Goal: Task Accomplishment & Management: Manage account settings

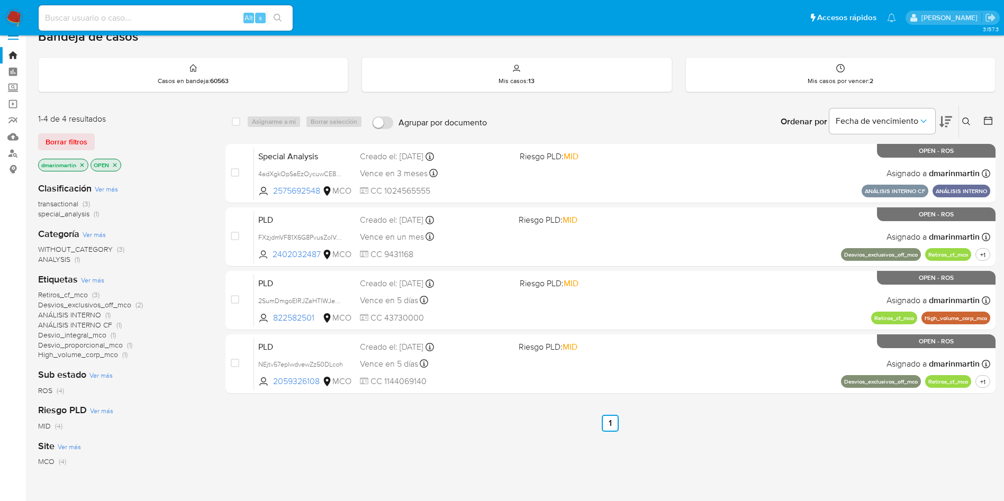
scroll to position [19, 0]
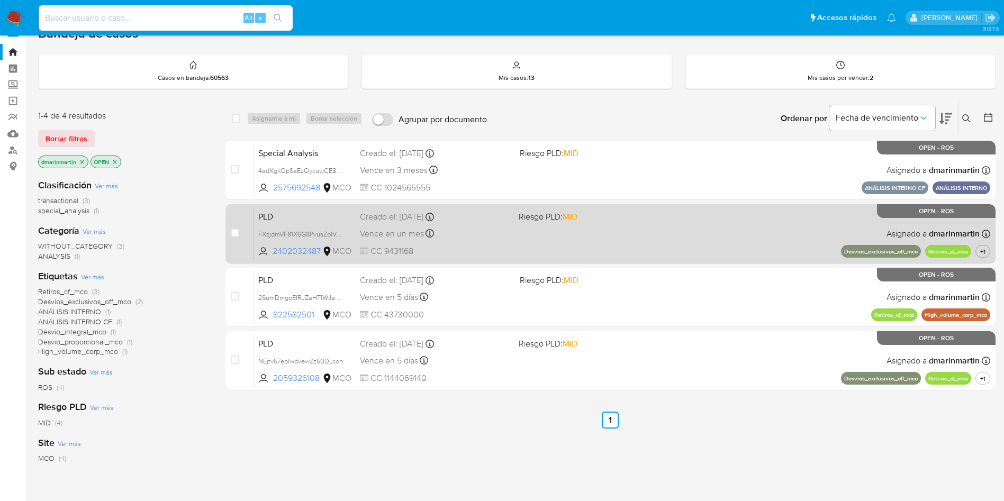
click at [492, 240] on div "Vence en un mes Vence el 10/10/2025 05:04:57" at bounding box center [435, 234] width 150 height 14
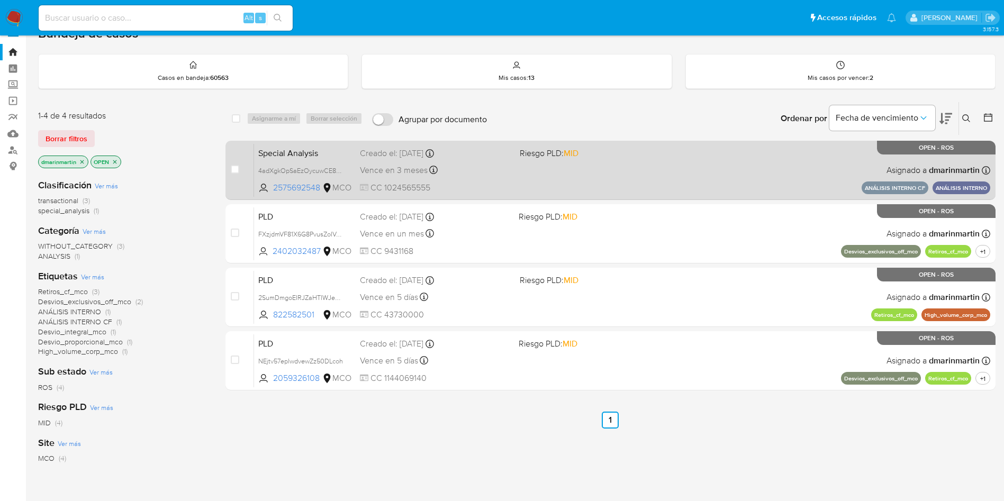
click at [533, 174] on div "Special Analysis 4adXgkOpSaEzOycuwCE8QfhN 2575692548 MCO Riesgo PLD: MID Creado…" at bounding box center [622, 169] width 736 height 53
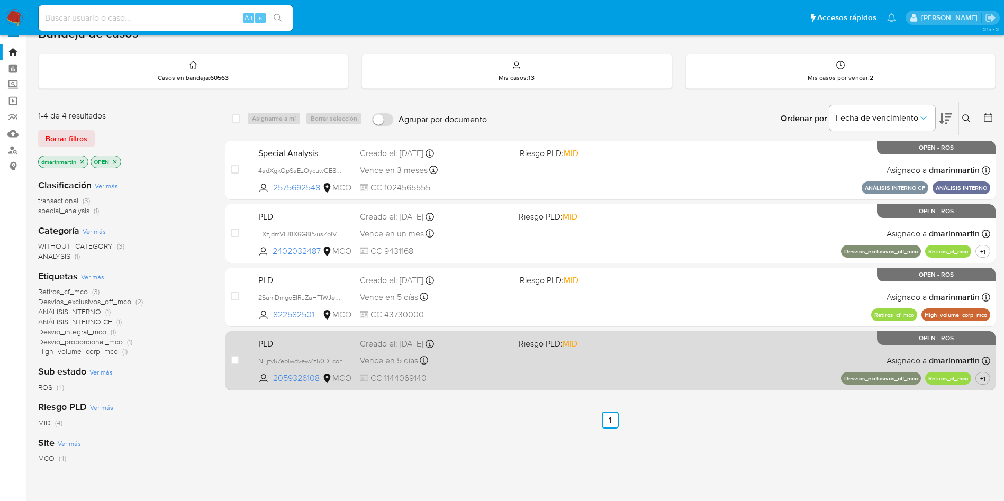
click at [488, 361] on div "Vence en 5 días Vence el 10/09/2025 05:04:35" at bounding box center [435, 361] width 150 height 14
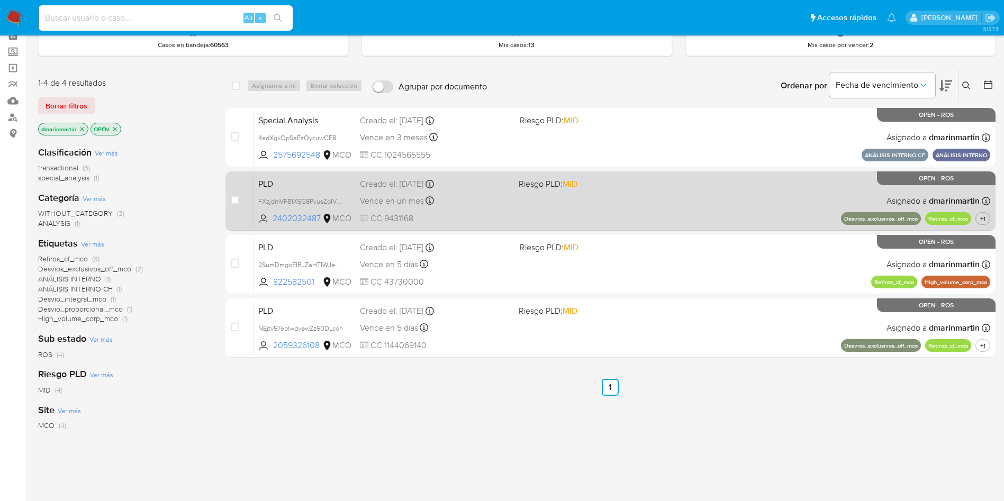
scroll to position [52, 0]
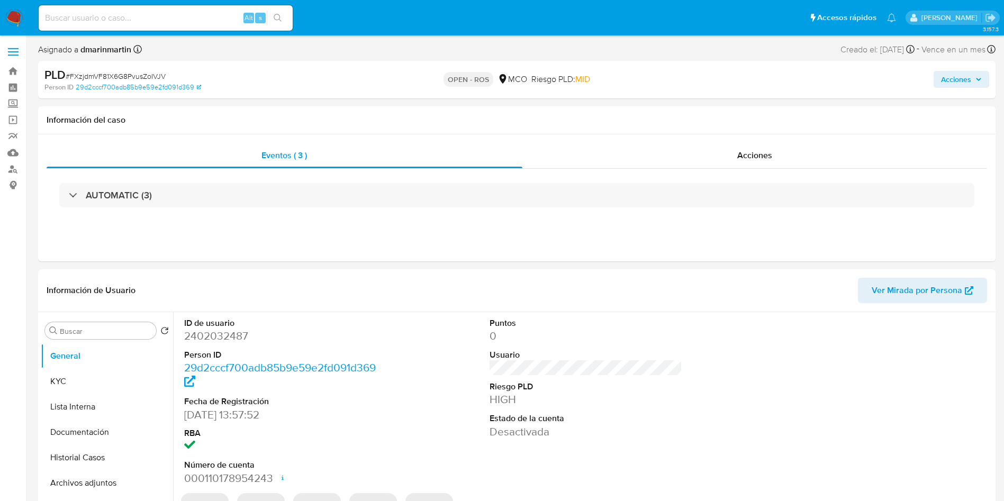
click at [963, 88] on div "Acciones" at bounding box center [833, 79] width 312 height 25
select select "10"
click at [950, 85] on span "Acciones" at bounding box center [956, 79] width 30 height 17
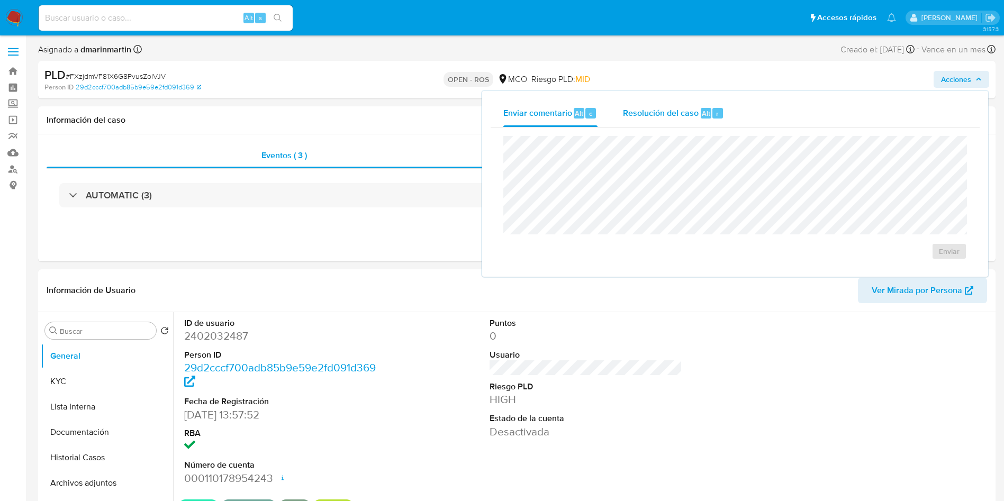
click at [670, 119] on div "Resolución del caso Alt r" at bounding box center [673, 113] width 101 height 28
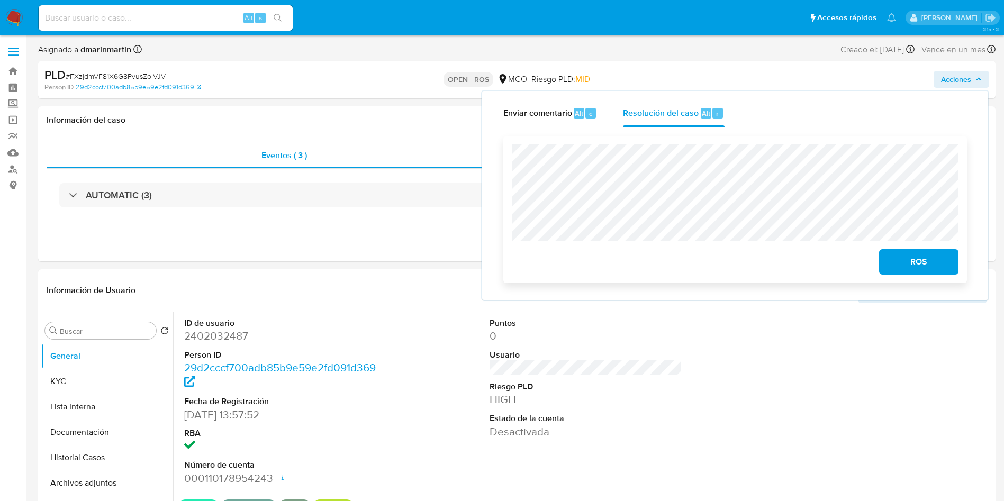
click at [895, 266] on span "ROS" at bounding box center [919, 261] width 52 height 23
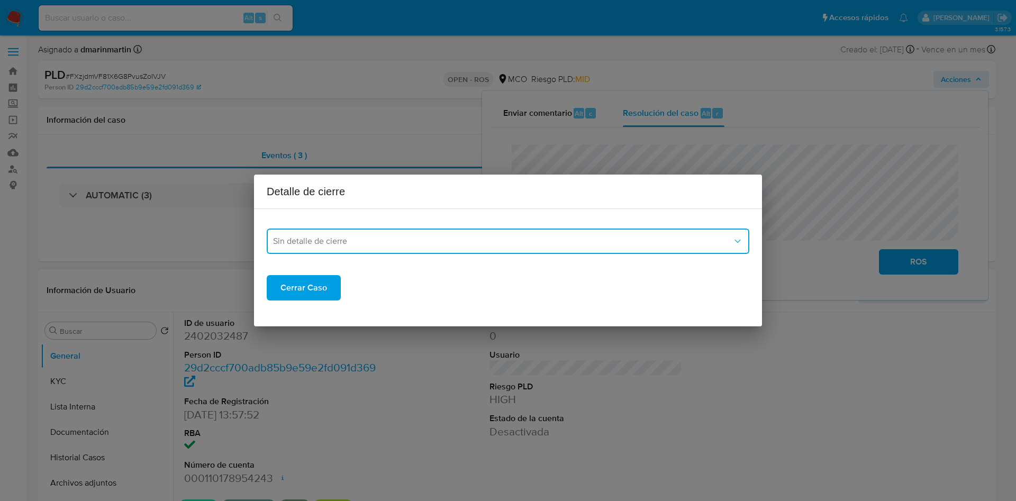
click at [600, 245] on span "Sin detalle de cierre" at bounding box center [502, 241] width 459 height 11
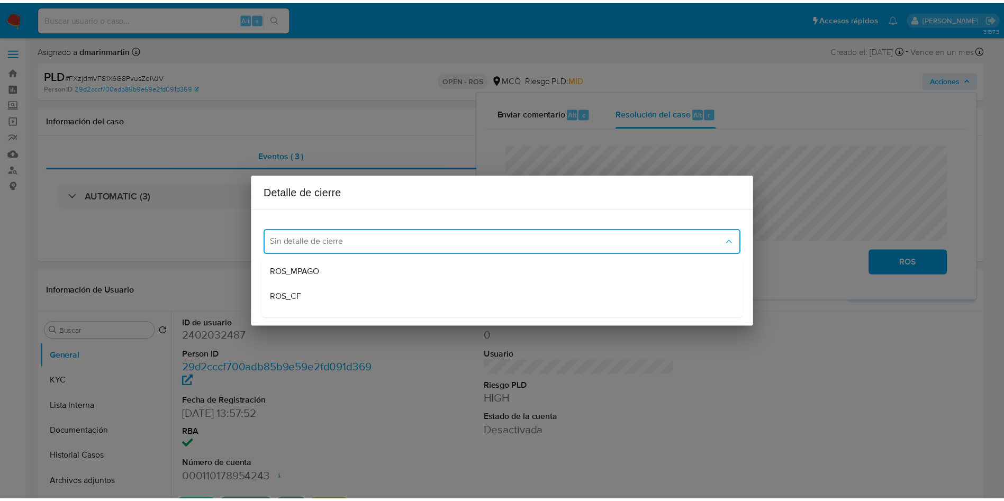
scroll to position [68, 0]
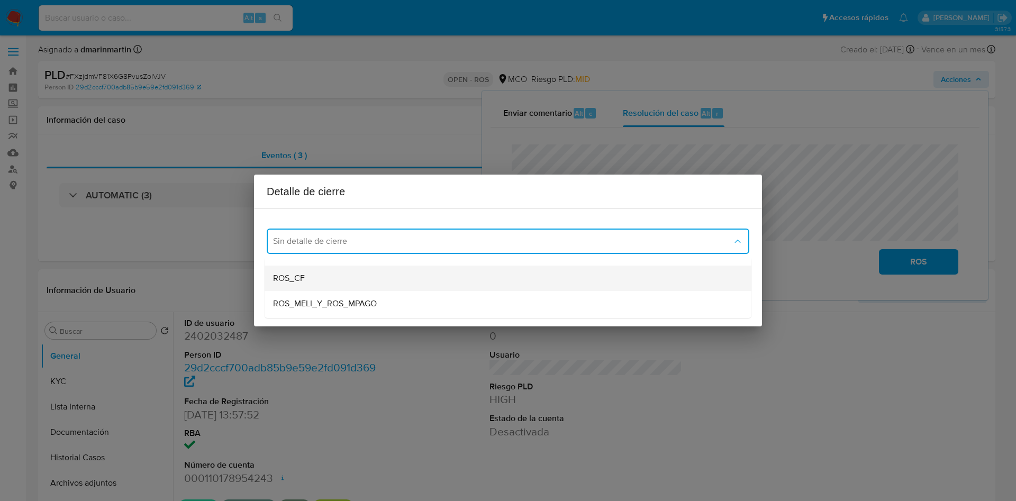
click at [408, 280] on div "ROS_CF" at bounding box center [508, 278] width 470 height 25
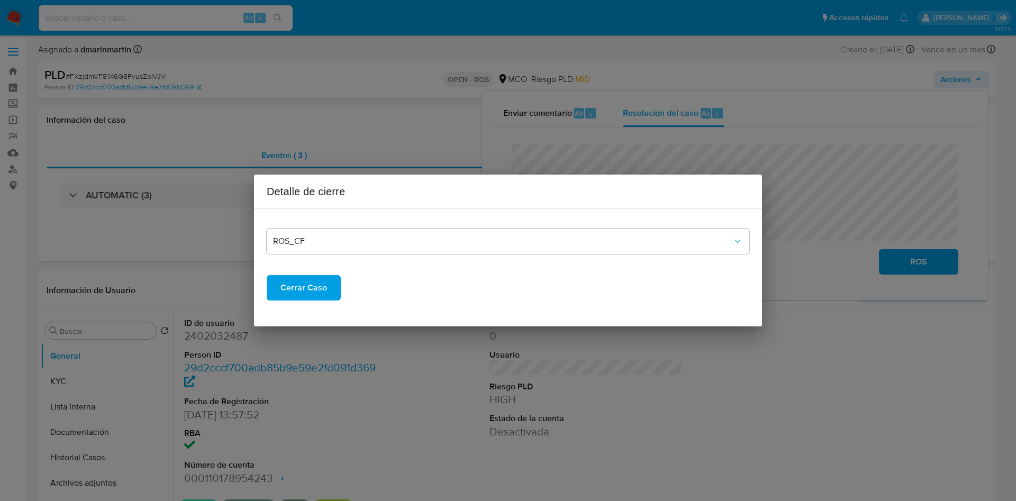
click at [300, 288] on span "Cerrar Caso" at bounding box center [304, 287] width 47 height 23
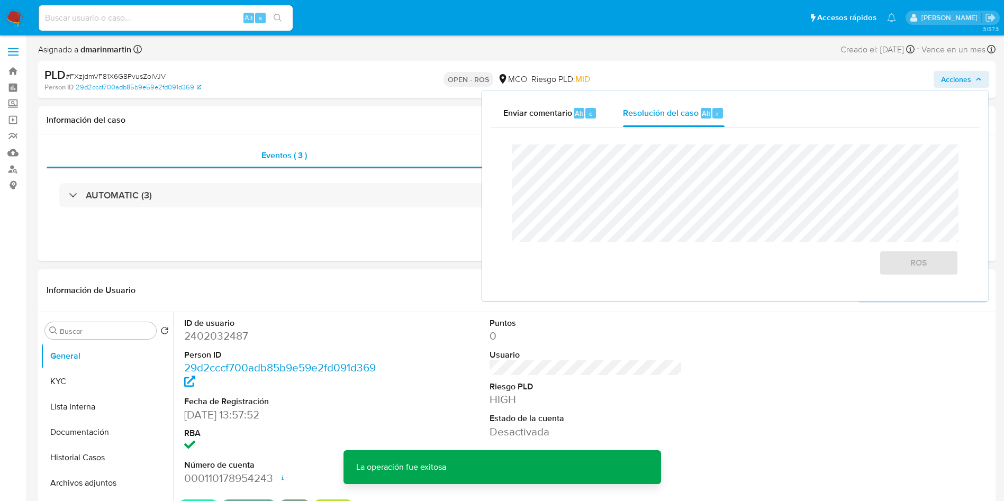
click at [751, 348] on div "ID de usuario 2402032487 Person ID 29d2cccf700adb85b9e59e2fd091d369 Fecha de Re…" at bounding box center [586, 401] width 814 height 179
click at [974, 83] on span "Acciones" at bounding box center [961, 79] width 41 height 15
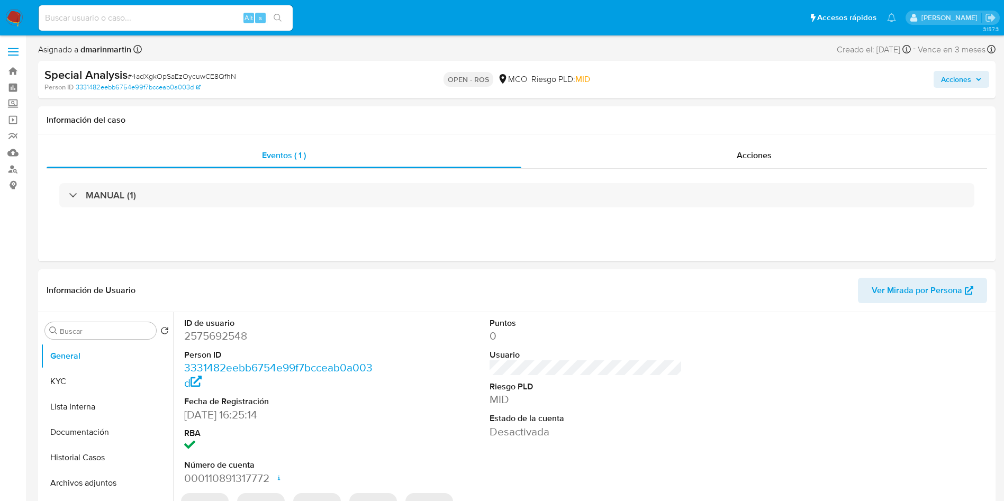
select select "10"
click at [953, 82] on span "Acciones" at bounding box center [956, 79] width 30 height 17
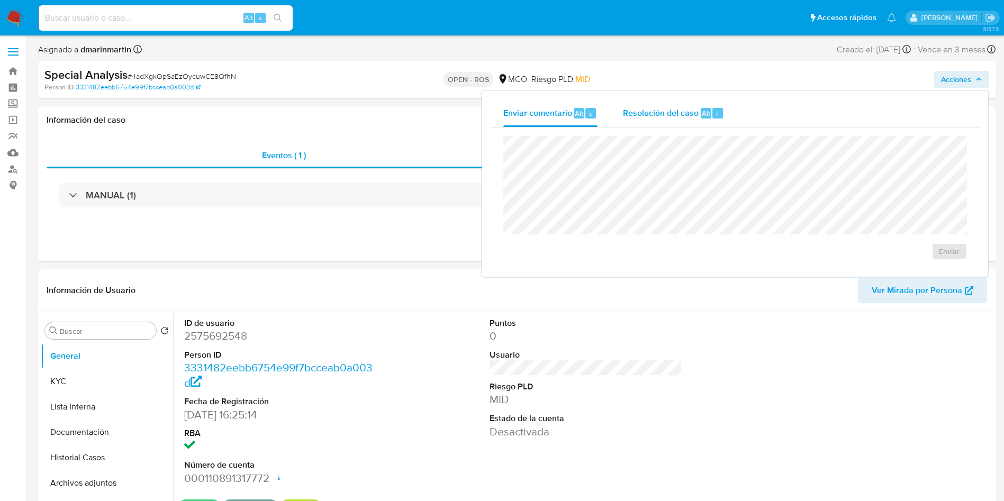
click at [675, 101] on div "Resolución del caso Alt r" at bounding box center [673, 113] width 101 height 28
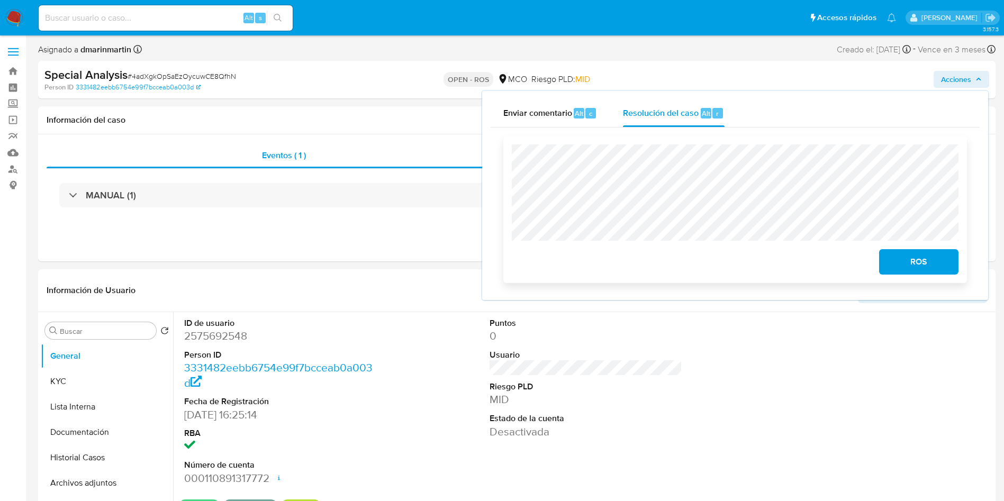
click at [933, 269] on span "ROS" at bounding box center [919, 261] width 52 height 23
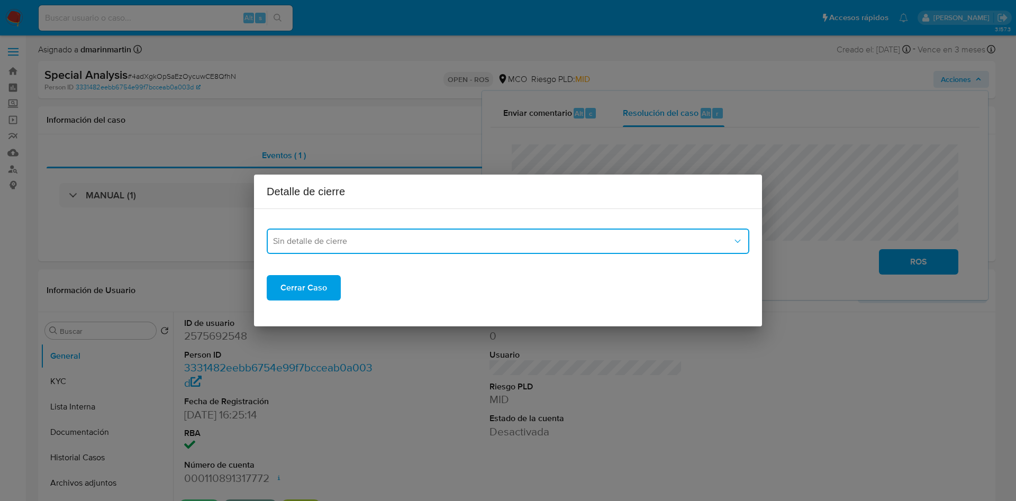
click at [601, 239] on span "Sin detalle de cierre" at bounding box center [502, 241] width 459 height 11
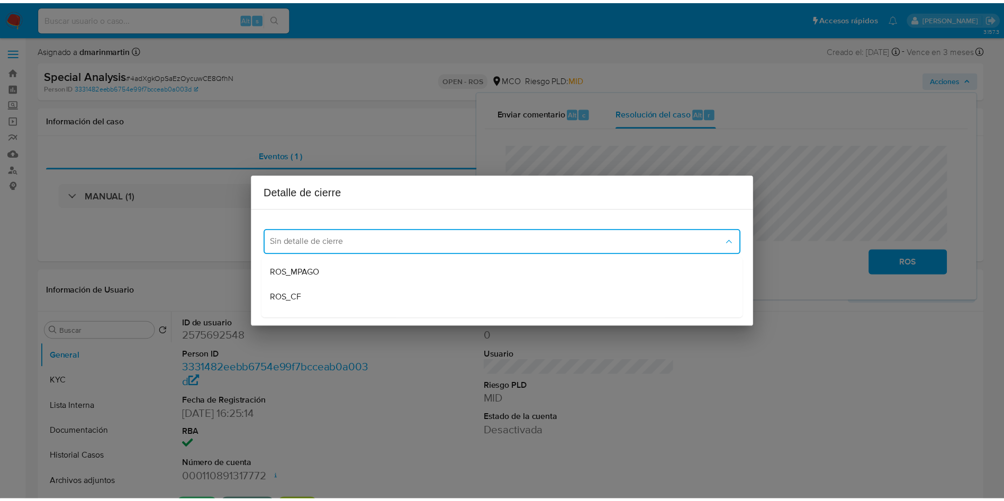
scroll to position [51, 0]
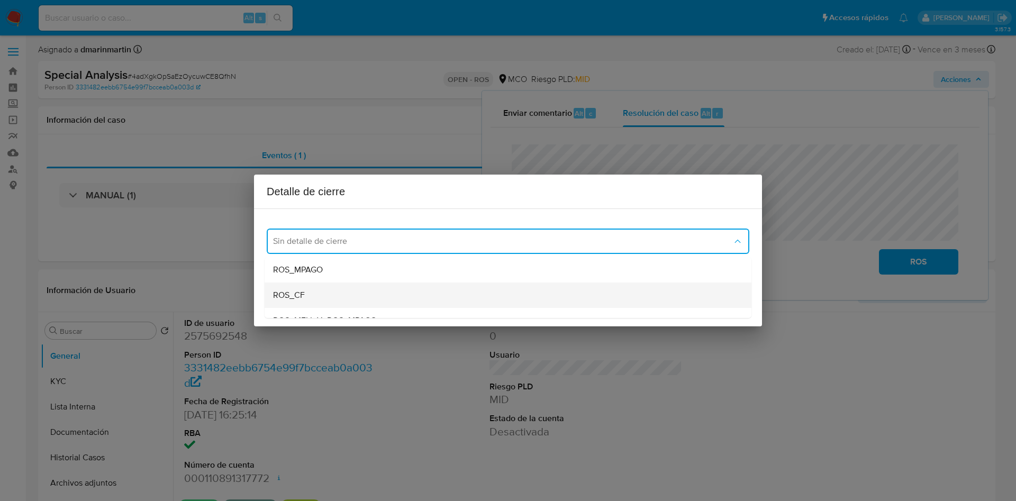
click at [377, 296] on div "ROS_CF" at bounding box center [508, 295] width 470 height 25
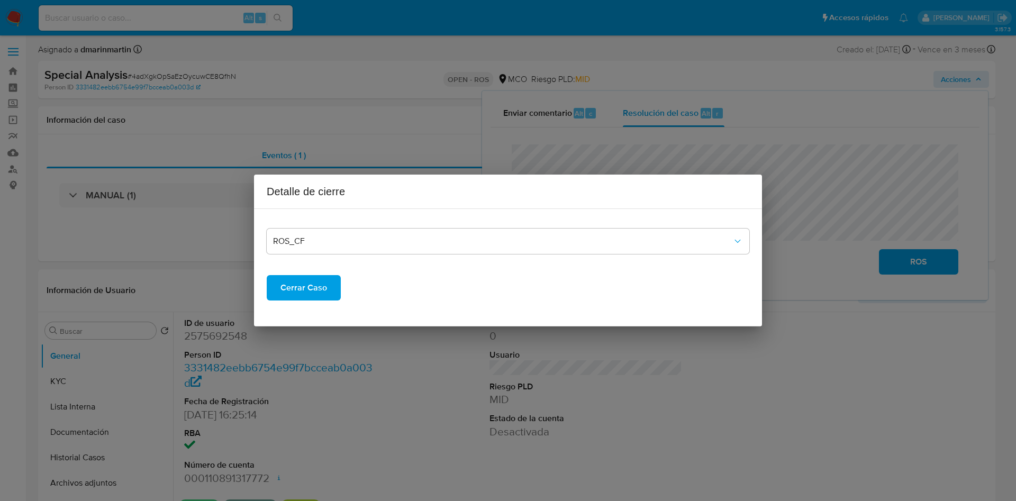
click at [285, 292] on span "Cerrar Caso" at bounding box center [304, 287] width 47 height 23
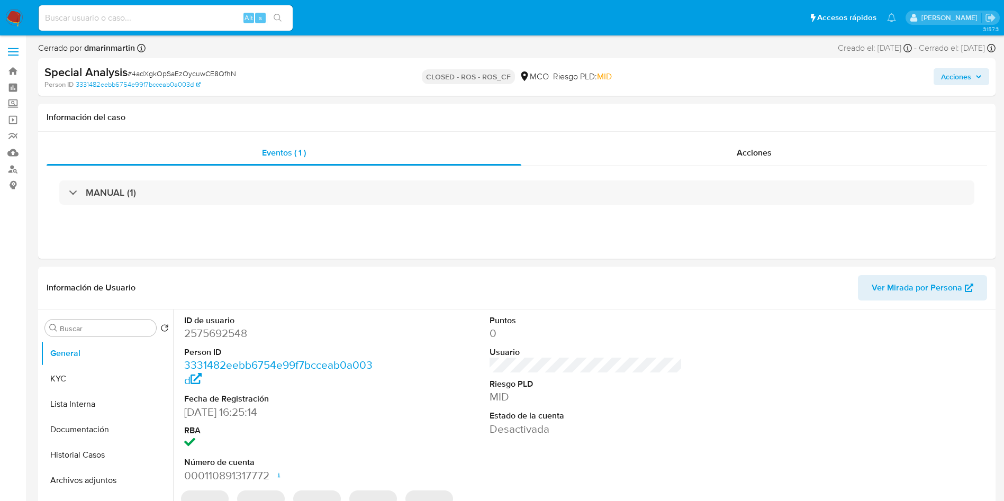
select select "10"
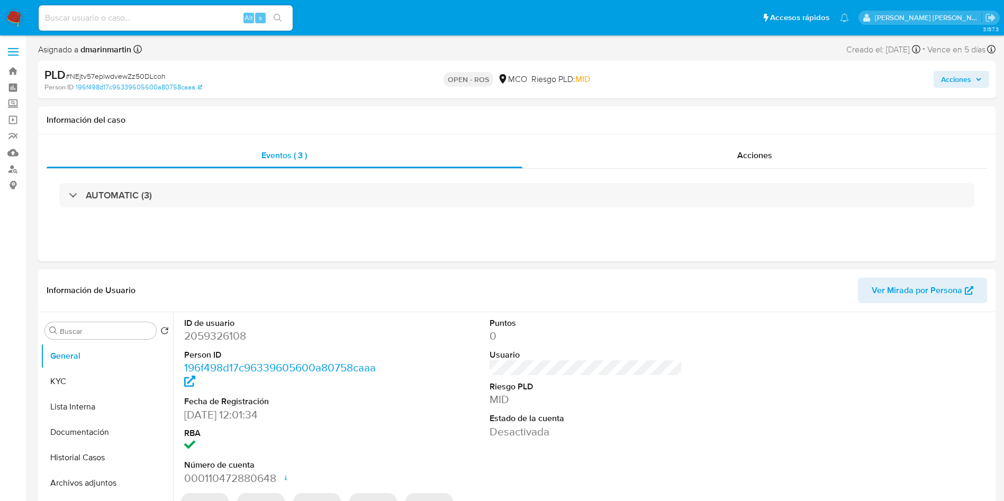
select select "10"
click at [966, 87] on span "Acciones" at bounding box center [956, 79] width 30 height 17
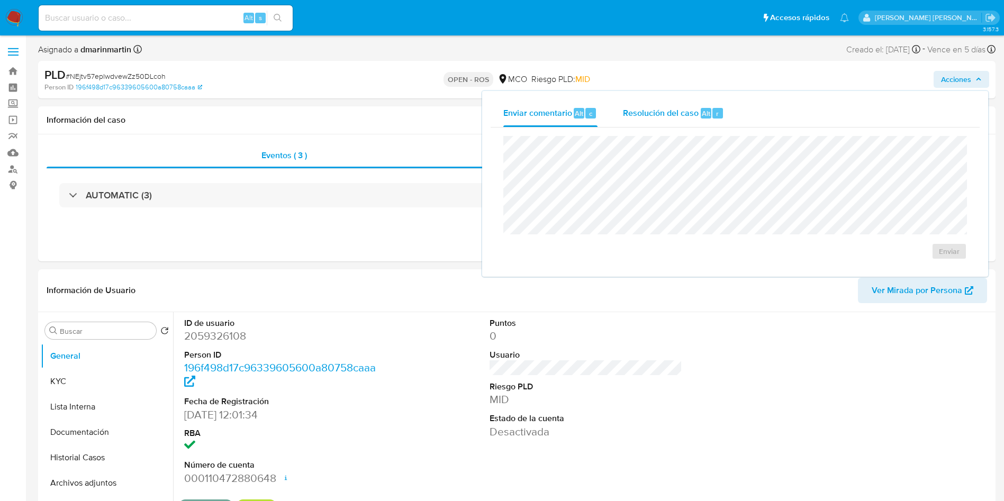
click at [681, 118] on span "Resolución del caso" at bounding box center [661, 113] width 76 height 12
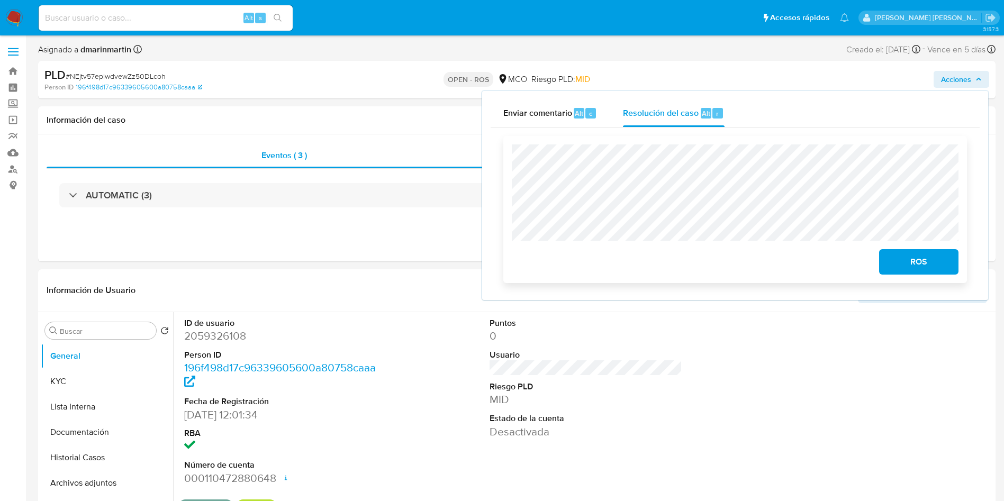
click at [930, 267] on span "ROS" at bounding box center [919, 261] width 52 height 23
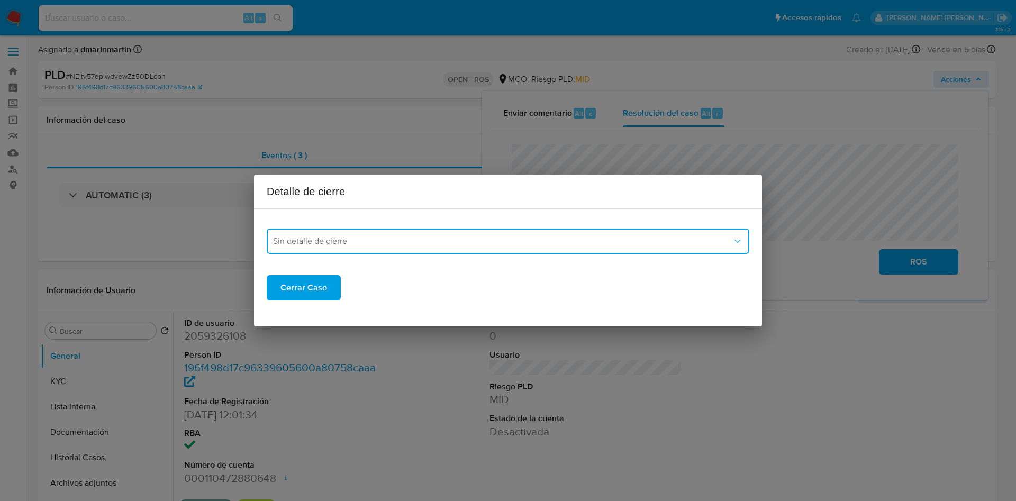
click at [456, 252] on button "Sin detalle de cierre" at bounding box center [508, 241] width 483 height 25
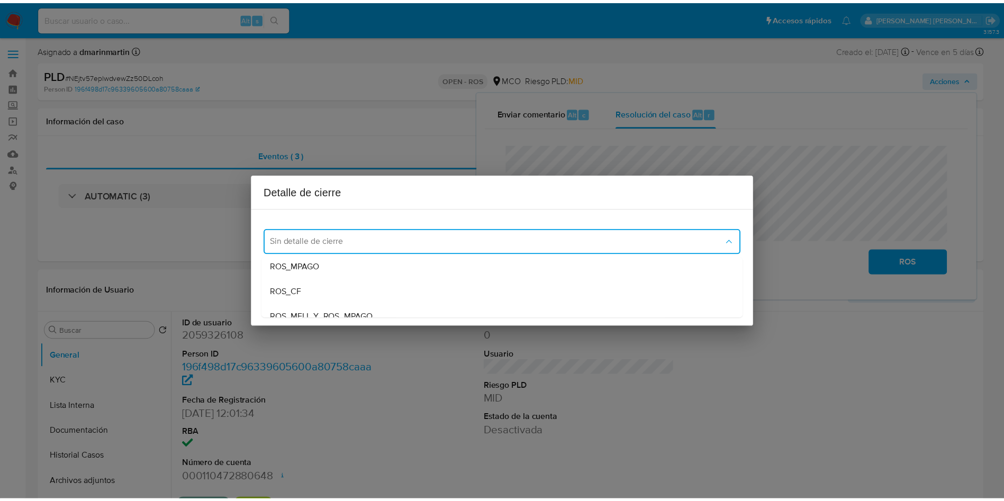
scroll to position [61, 0]
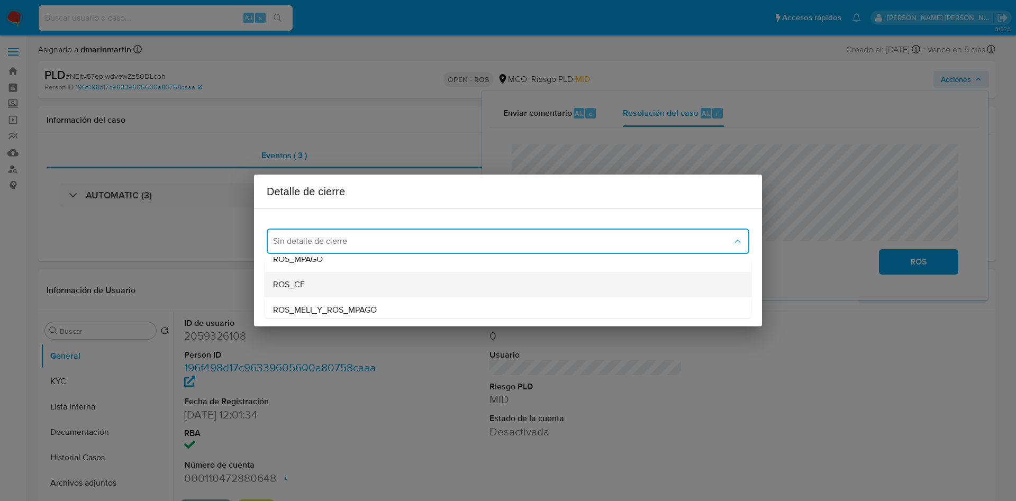
click at [366, 283] on div "ROS_CF" at bounding box center [508, 284] width 470 height 25
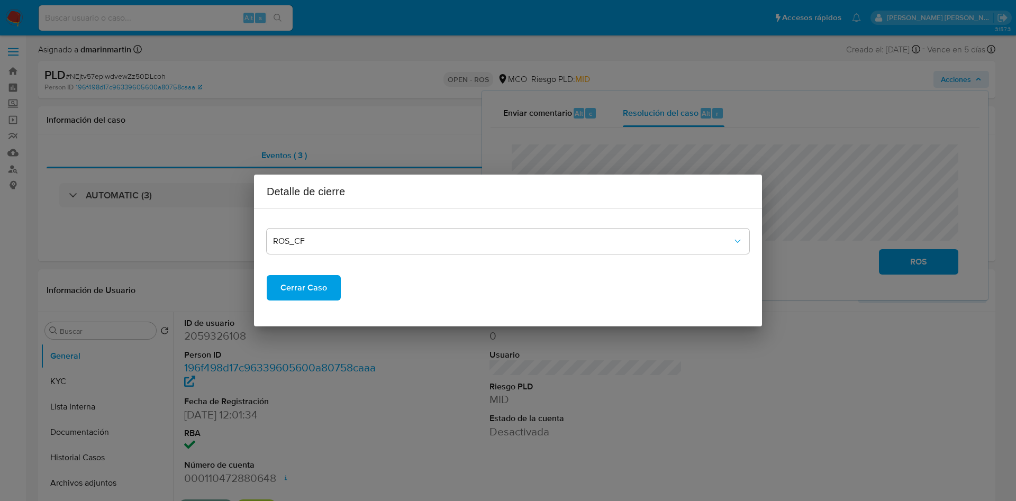
click at [315, 290] on span "Cerrar Caso" at bounding box center [304, 287] width 47 height 23
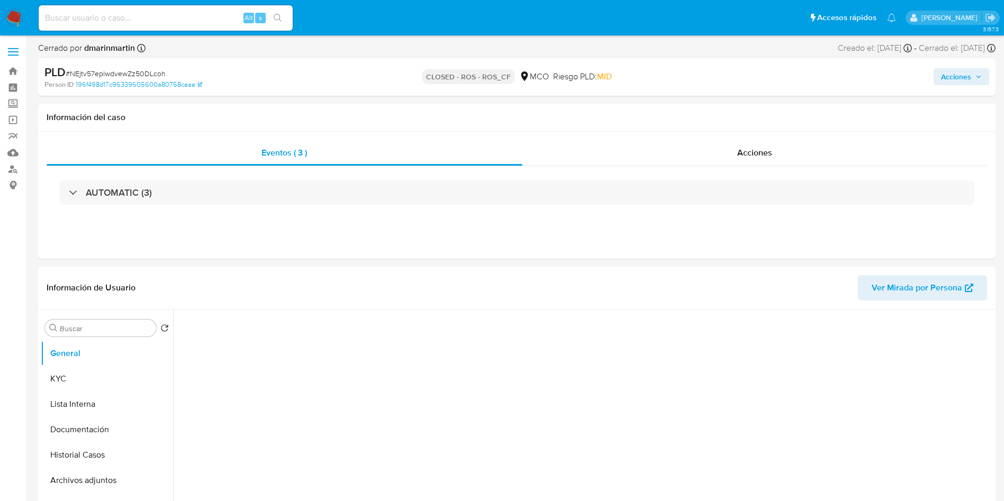
select select "10"
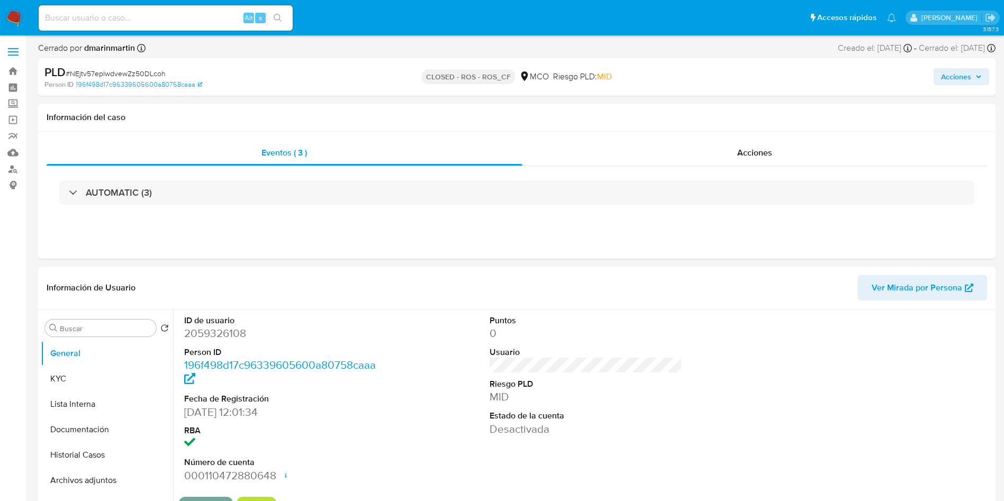
click at [942, 75] on span "Acciones" at bounding box center [956, 76] width 30 height 17
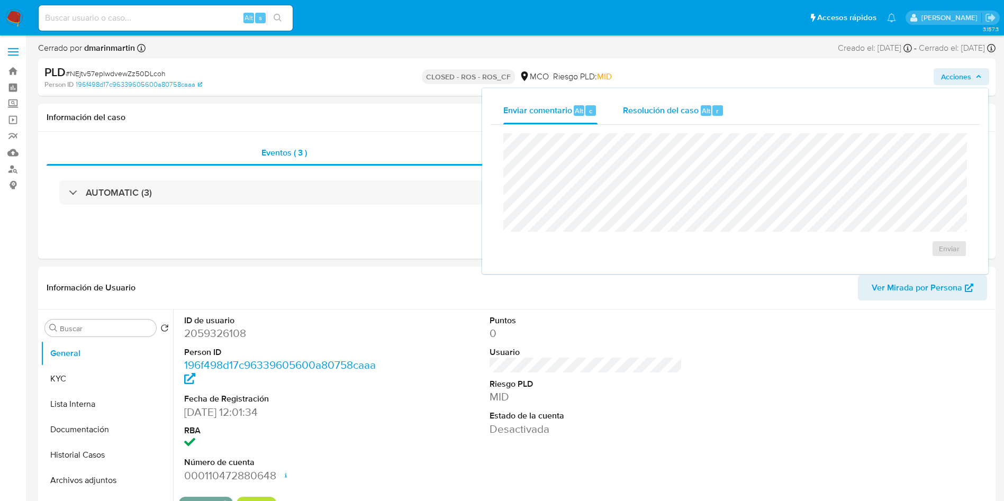
click at [676, 110] on span "Resolución del caso" at bounding box center [661, 110] width 76 height 12
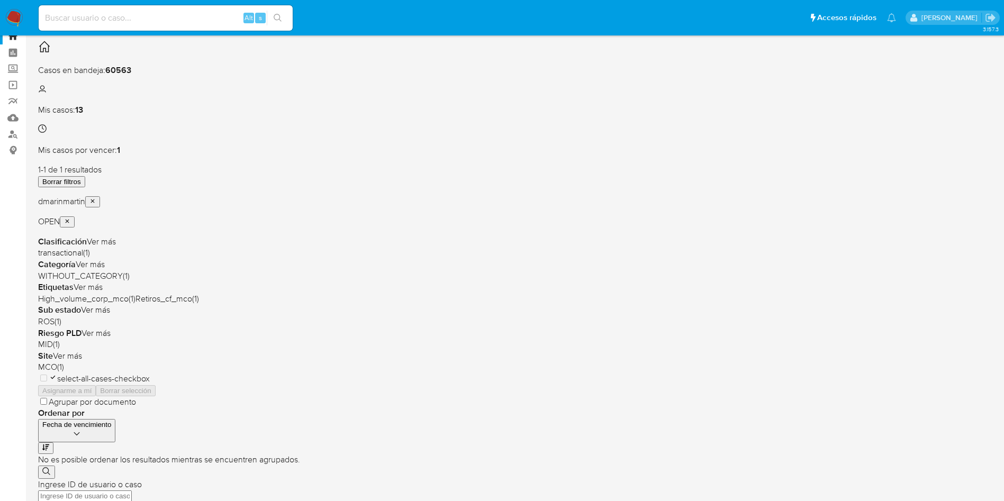
scroll to position [1, 0]
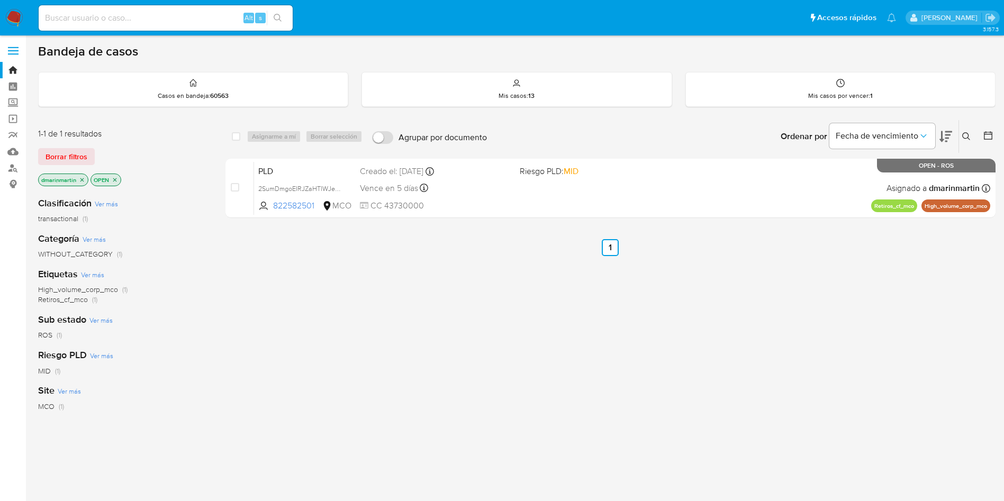
click at [962, 141] on button at bounding box center [967, 136] width 17 height 13
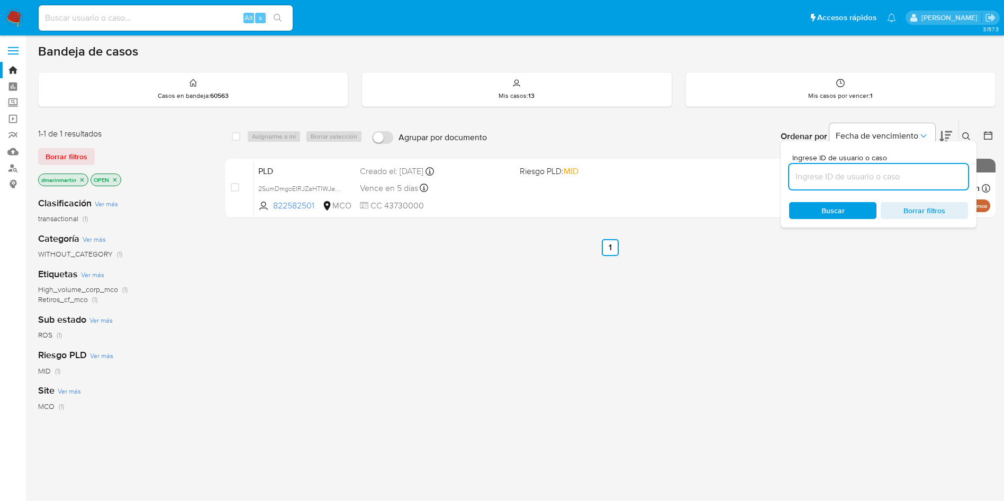
click at [868, 178] on input at bounding box center [878, 177] width 179 height 14
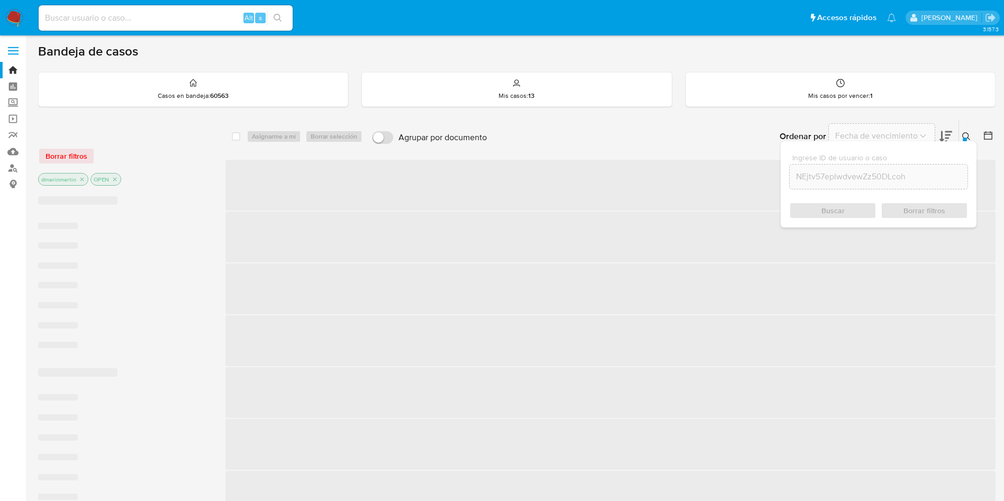
click at [849, 207] on span "Buscar" at bounding box center [833, 210] width 73 height 15
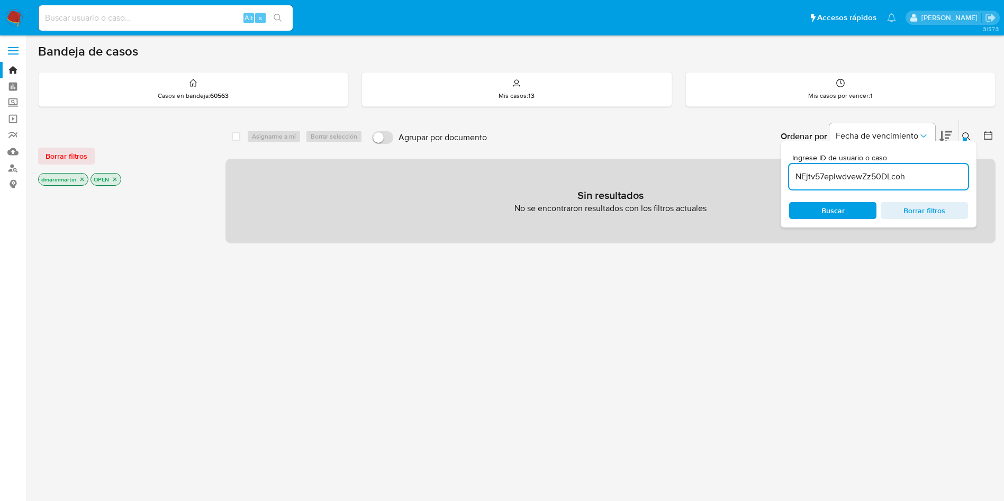
click at [109, 184] on p "OPEN" at bounding box center [106, 180] width 30 height 12
click at [109, 172] on div "Borrar filtros dmarinmartin OPEN" at bounding box center [122, 158] width 169 height 60
click at [114, 178] on icon "close-filter" at bounding box center [115, 179] width 6 height 6
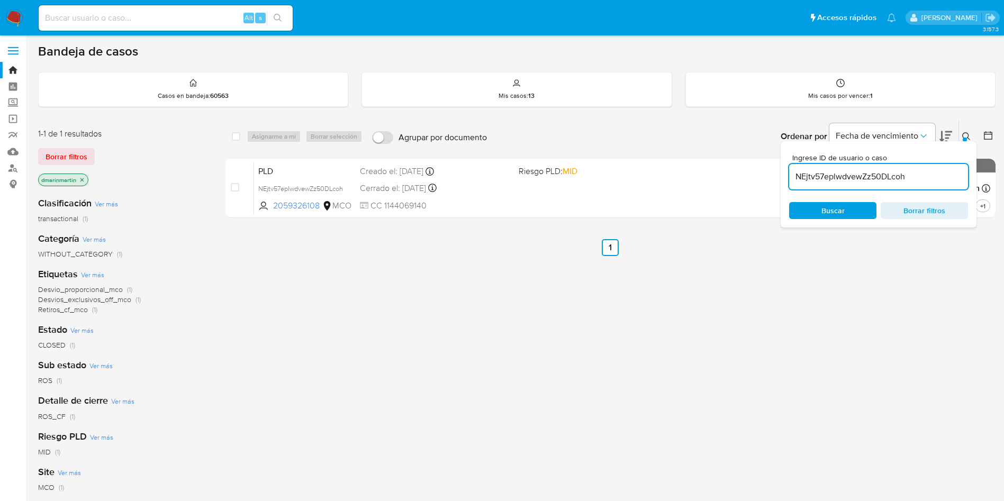
click at [85, 184] on p "dmarinmartin" at bounding box center [63, 180] width 49 height 12
click at [80, 181] on icon "close-filter" at bounding box center [82, 180] width 4 height 4
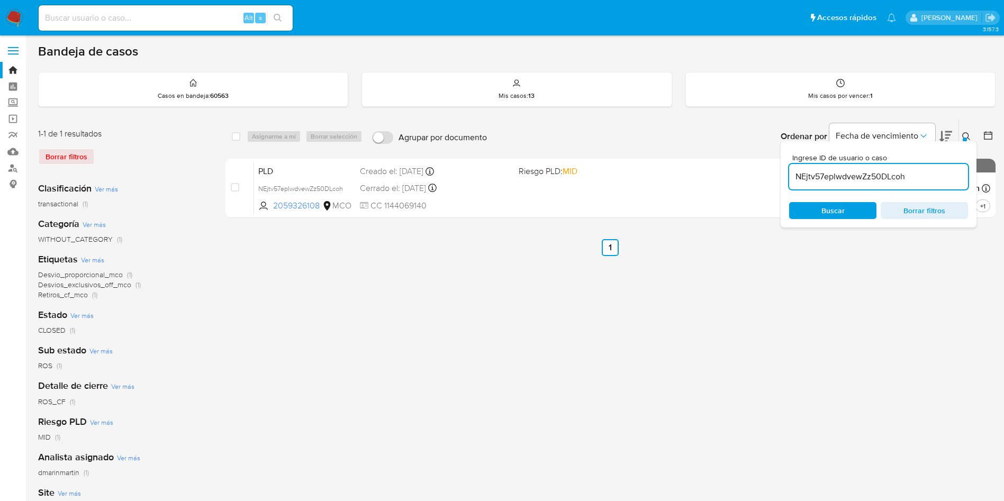
click at [531, 278] on div "select-all-cases-checkbox Asignarme a mí Borrar selección Agrupar por documento…" at bounding box center [610, 352] width 770 height 465
click at [966, 138] on div at bounding box center [965, 140] width 4 height 4
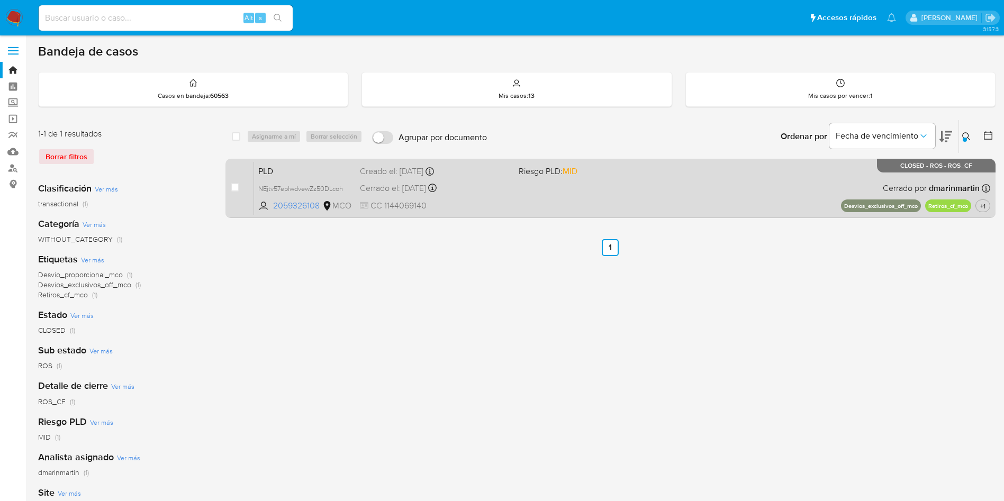
click at [432, 195] on div "PLD NEjtv57eplwdvewZz50DLcoh 2059326108 MCO Riesgo PLD: MID Creado el: 12/06/20…" at bounding box center [622, 187] width 736 height 53
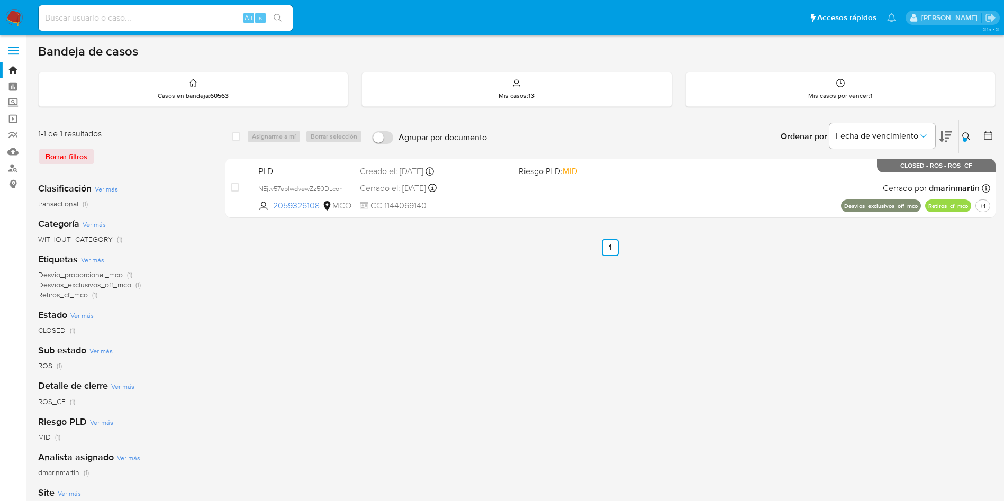
click at [778, 308] on div "select-all-cases-checkbox Asignarme a mí Borrar selección Agrupar por documento…" at bounding box center [610, 352] width 770 height 465
click at [963, 135] on icon at bounding box center [966, 136] width 8 height 8
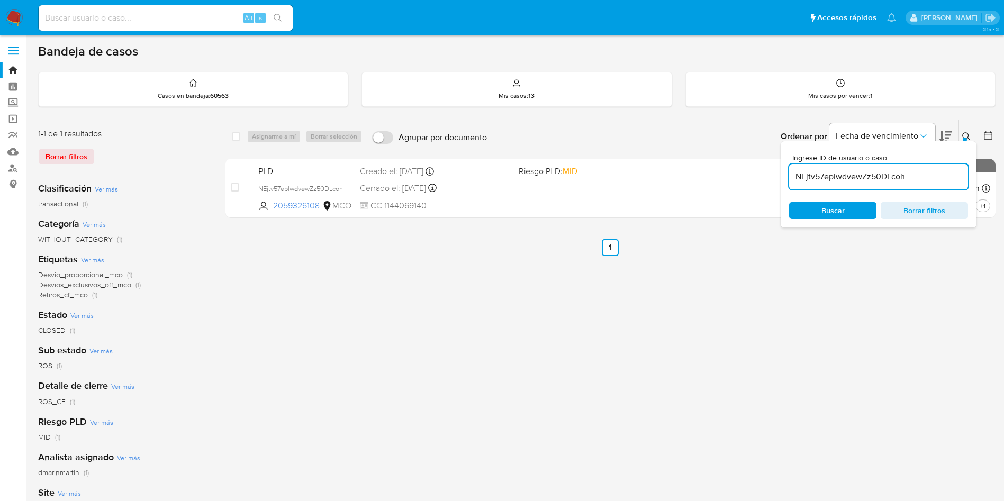
click at [871, 175] on input "NEjtv57eplwdvewZz50DLcoh" at bounding box center [878, 177] width 179 height 14
type input "2SumDmgoEIRJZaHTIWJePEjZ"
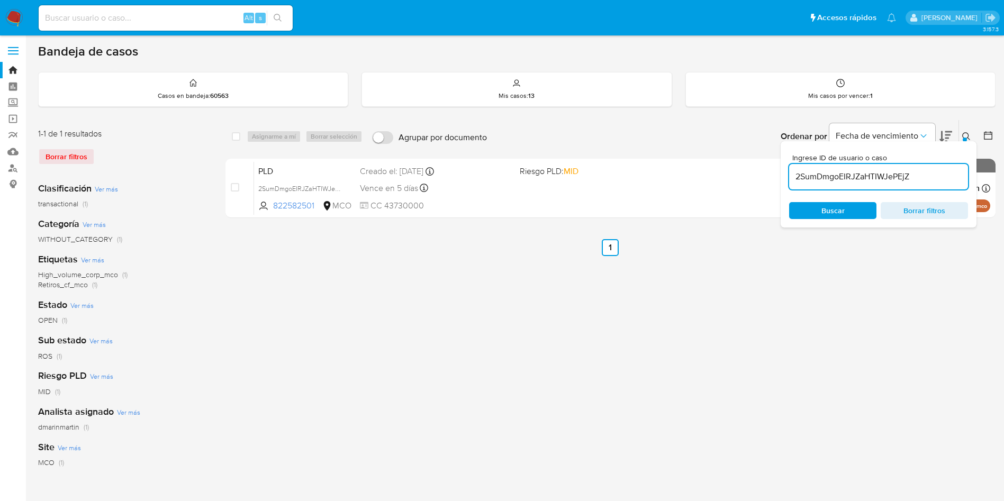
click at [611, 235] on div "select-all-cases-checkbox Asignarme a mí Borrar selección Agrupar por documento…" at bounding box center [610, 352] width 770 height 465
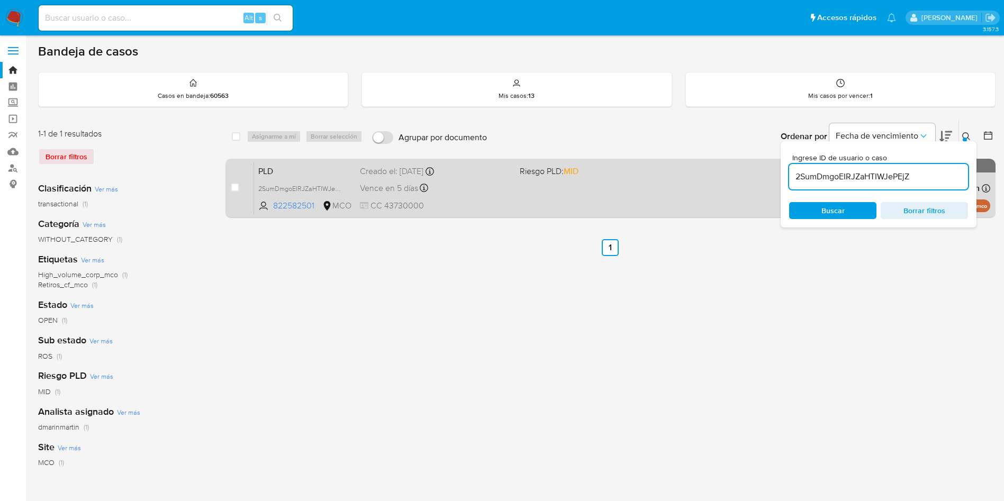
click at [696, 206] on div "PLD 2SumDmgoEIRJZaHTIWJePEjZ 822582501 MCO Riesgo PLD: MID Creado el: 12/06/202…" at bounding box center [622, 187] width 736 height 53
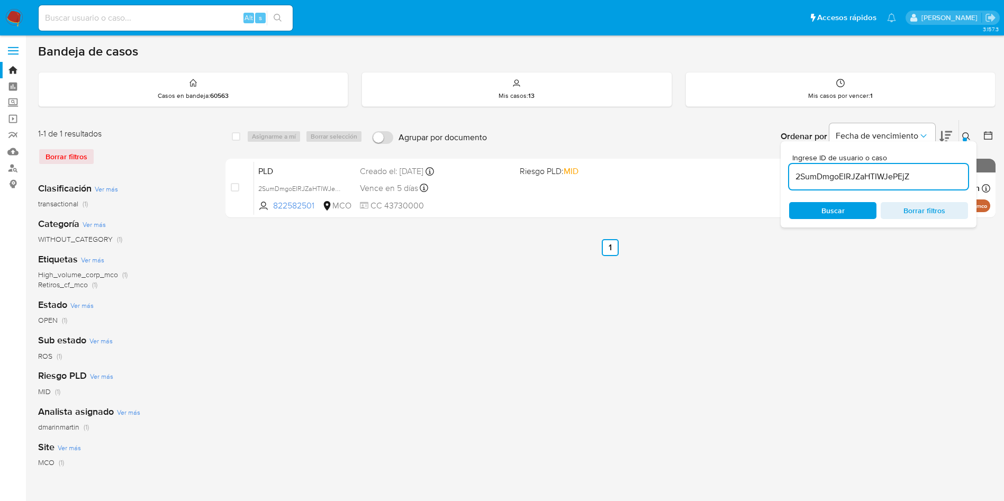
click at [932, 218] on span "Borrar filtros" at bounding box center [924, 210] width 73 height 15
click at [266, 310] on div "select-all-cases-checkbox Asignarme a mí Borrar selección Agrupar por documento…" at bounding box center [610, 352] width 770 height 465
click at [71, 433] on div "Clasificación Ver más transactional (1) Categoría Ver más WITHOUT_CATEGORY (1) …" at bounding box center [123, 354] width 170 height 360
click at [68, 425] on span "dmarinmartin" at bounding box center [58, 427] width 41 height 11
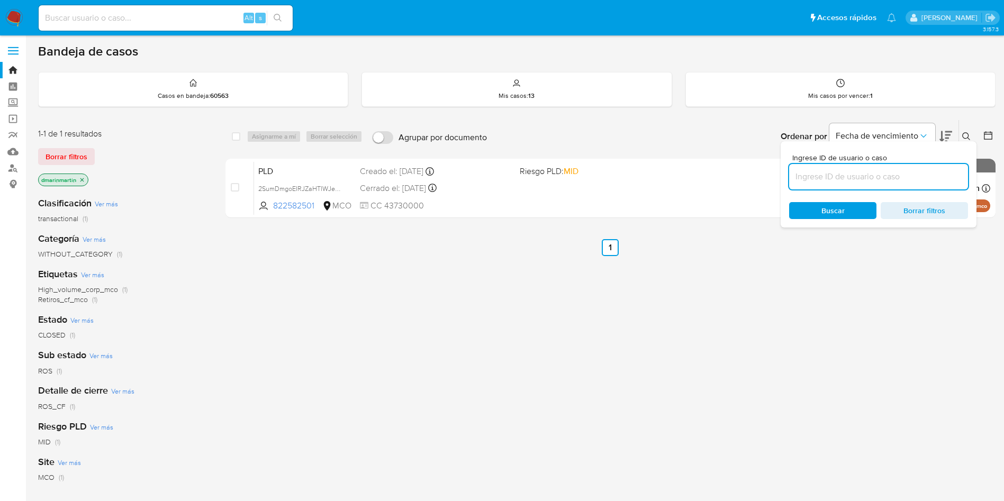
click at [946, 123] on button at bounding box center [945, 136] width 13 height 33
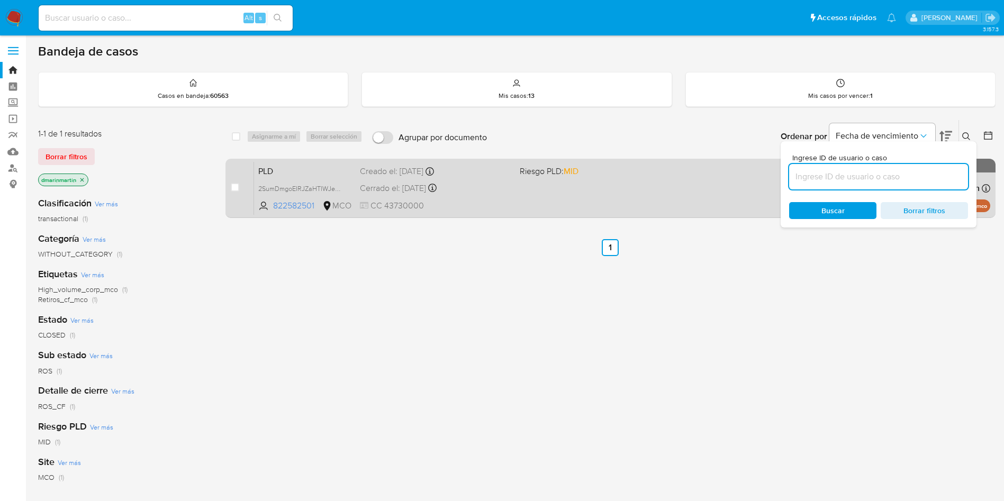
click at [614, 188] on div "PLD 2SumDmgoEIRJZaHTIWJePEjZ 822582501 MCO Riesgo PLD: MID Creado el: 12/06/202…" at bounding box center [622, 187] width 736 height 53
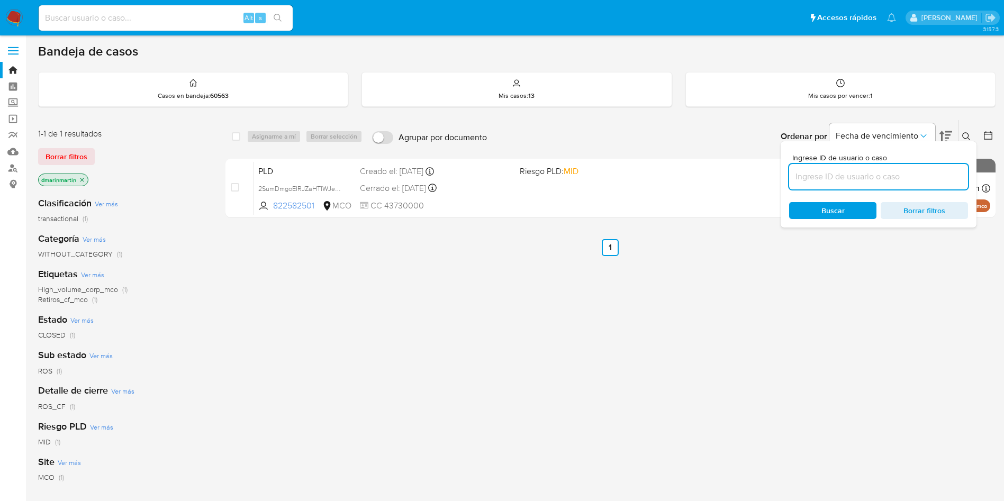
click at [880, 172] on input at bounding box center [878, 177] width 179 height 14
paste input "NLe0tMzNT7VebazwW0FhPyy6"
type input "NLe0tMzNT7VebazwW0FhPyy6"
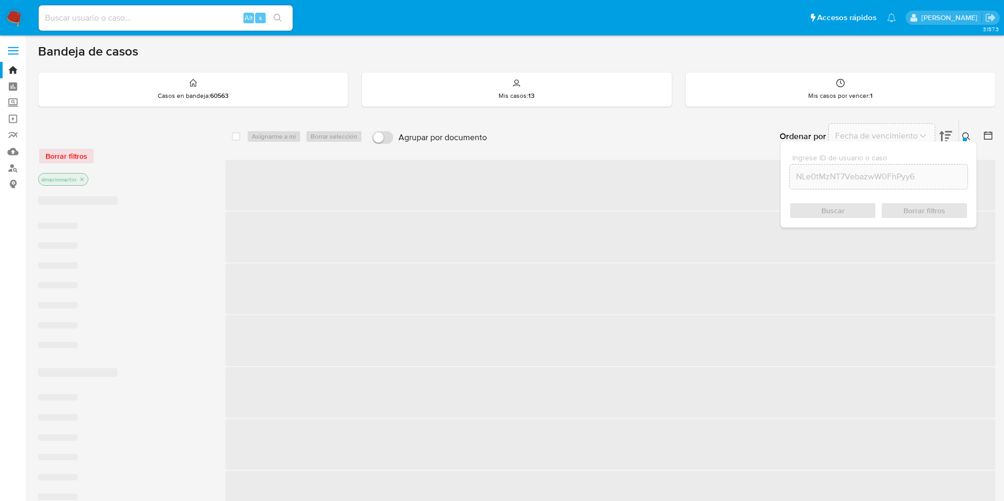
click at [862, 211] on div "Buscar Borrar filtros" at bounding box center [878, 210] width 179 height 17
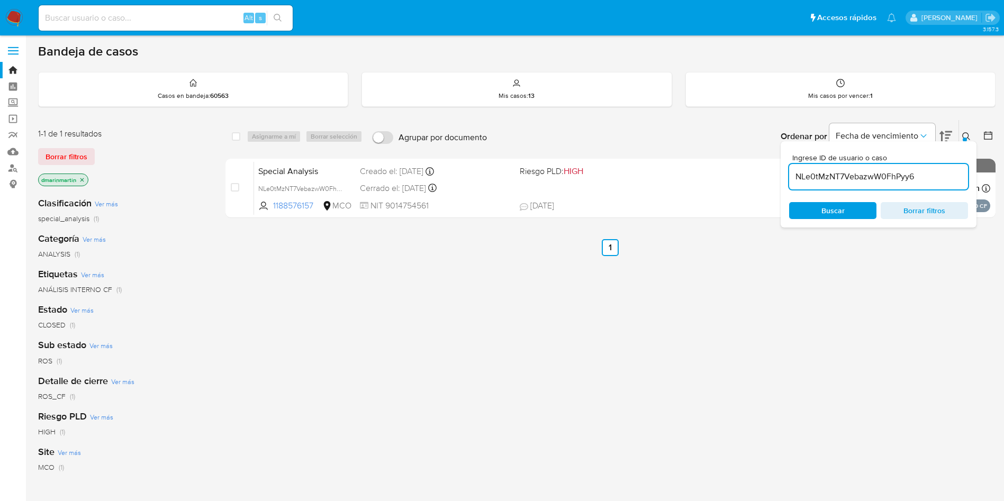
click at [963, 137] on icon at bounding box center [966, 136] width 8 height 8
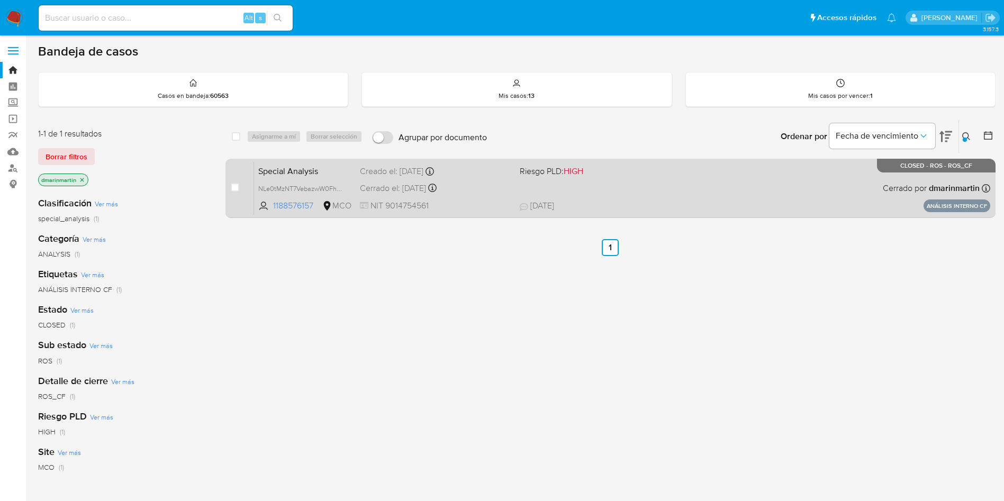
click at [641, 186] on div "Special Analysis NLe0tMzNT7VebazwW0FhPyy6 1188576157 MCO Riesgo PLD: HIGH Cread…" at bounding box center [622, 187] width 736 height 53
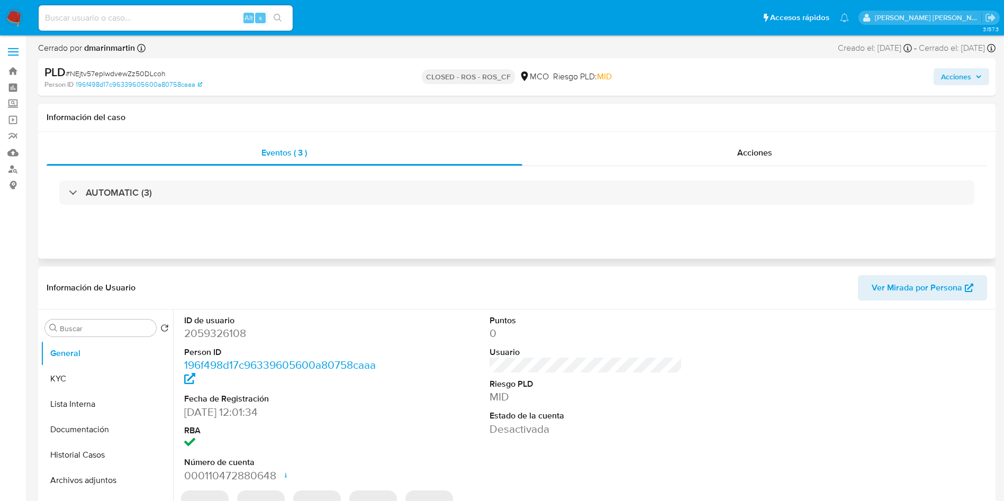
select select "10"
click at [954, 74] on span "Acciones" at bounding box center [956, 76] width 30 height 17
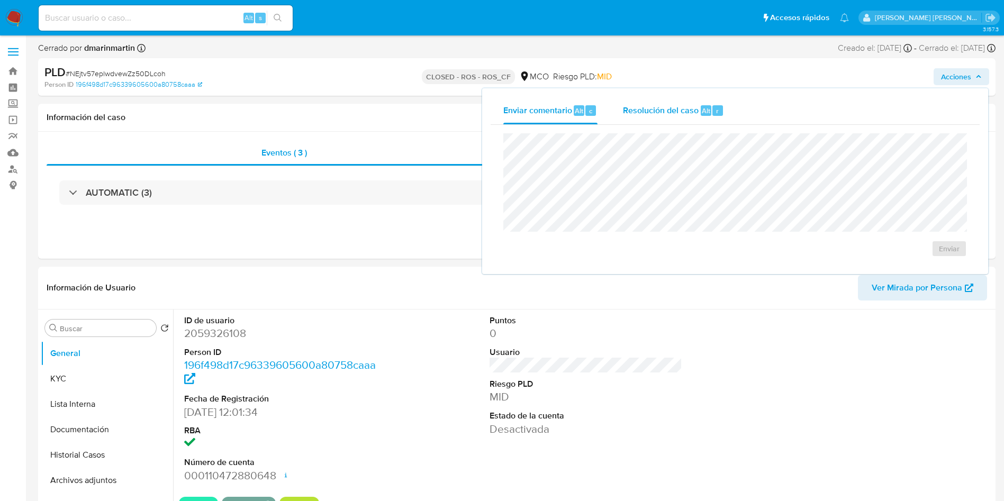
click at [695, 107] on span "Resolución del caso" at bounding box center [661, 110] width 76 height 12
click at [576, 111] on span "Alt" at bounding box center [579, 111] width 8 height 10
click at [667, 104] on span "Resolución del caso" at bounding box center [661, 110] width 76 height 12
click at [373, 114] on h1 "Información del caso" at bounding box center [517, 117] width 940 height 11
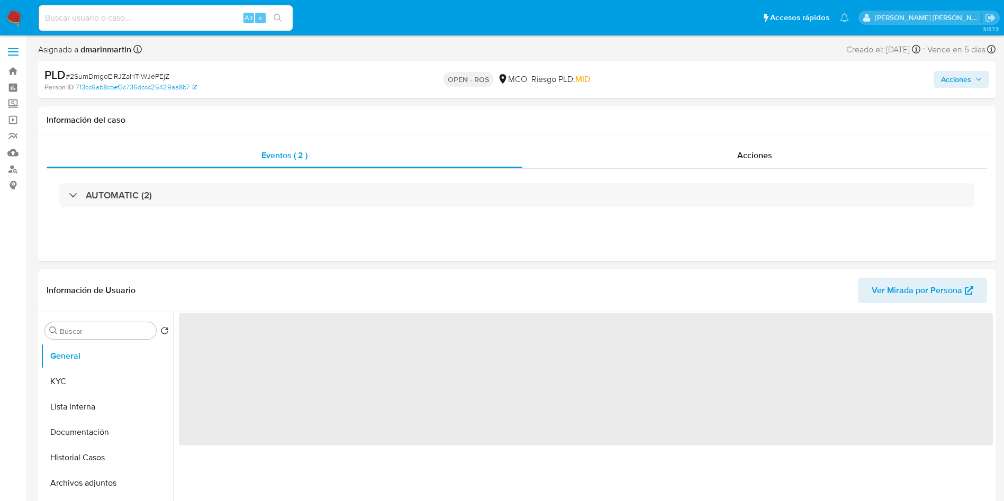
select select "10"
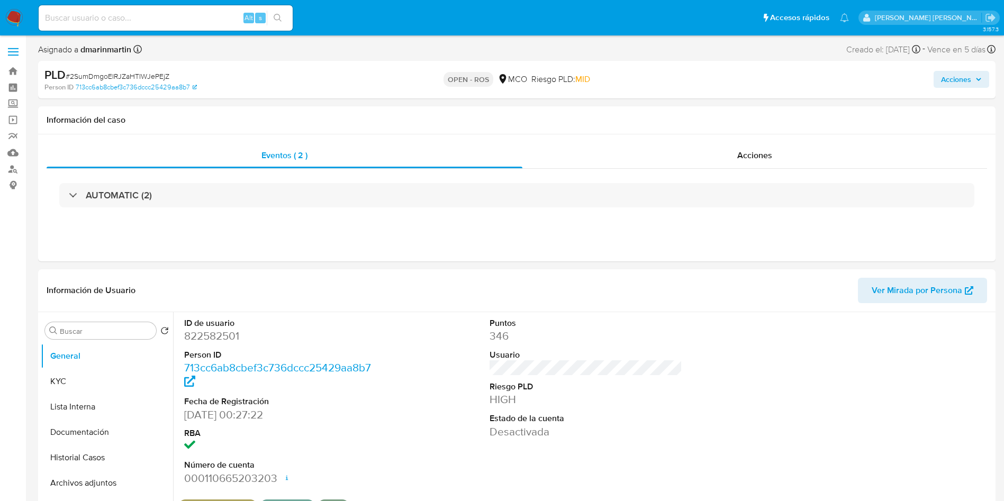
click at [973, 94] on div "PLD # 2SumDmgoEIRJZaHTIWJePEjZ Person ID 713cc6ab8cbef3c736dccc25429aa8b7 OPEN …" at bounding box center [516, 80] width 957 height 38
click at [967, 87] on span "Acciones" at bounding box center [956, 79] width 30 height 17
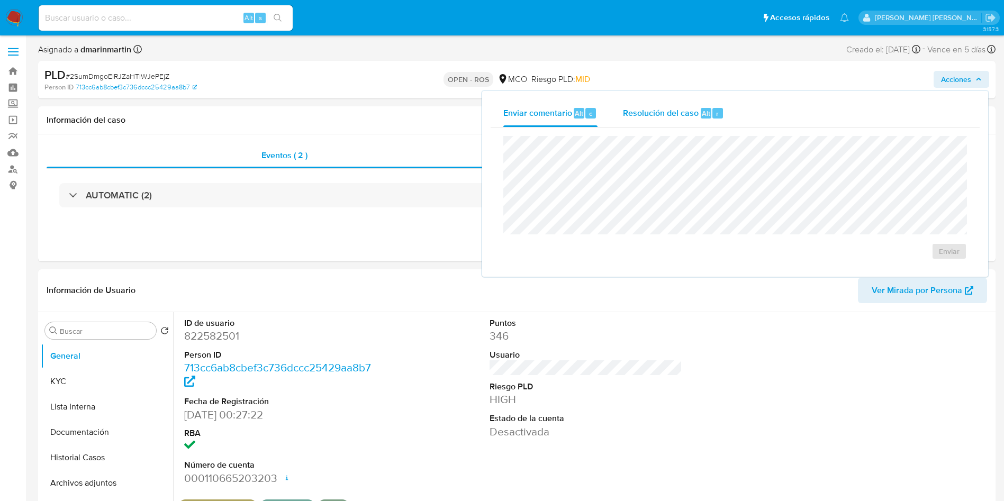
click at [669, 113] on span "Resolución del caso" at bounding box center [661, 113] width 76 height 12
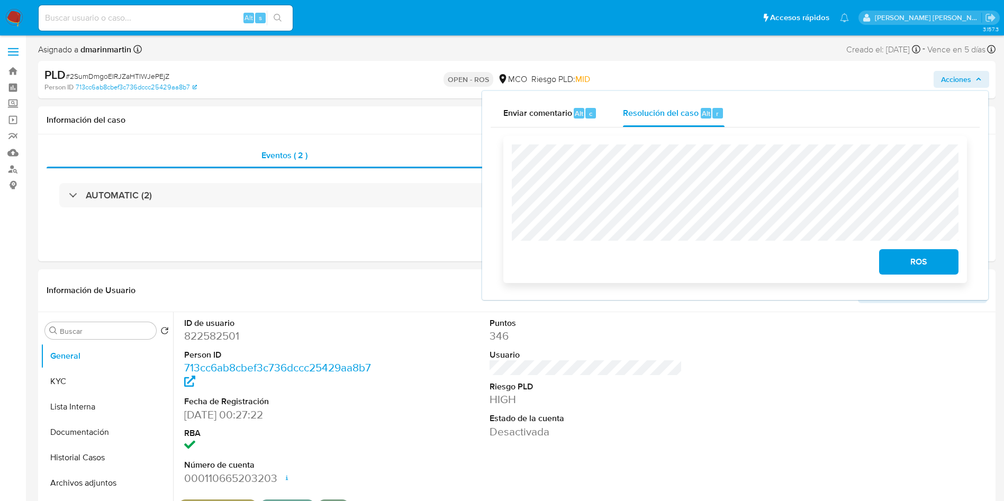
click at [919, 267] on span "ROS" at bounding box center [919, 261] width 52 height 23
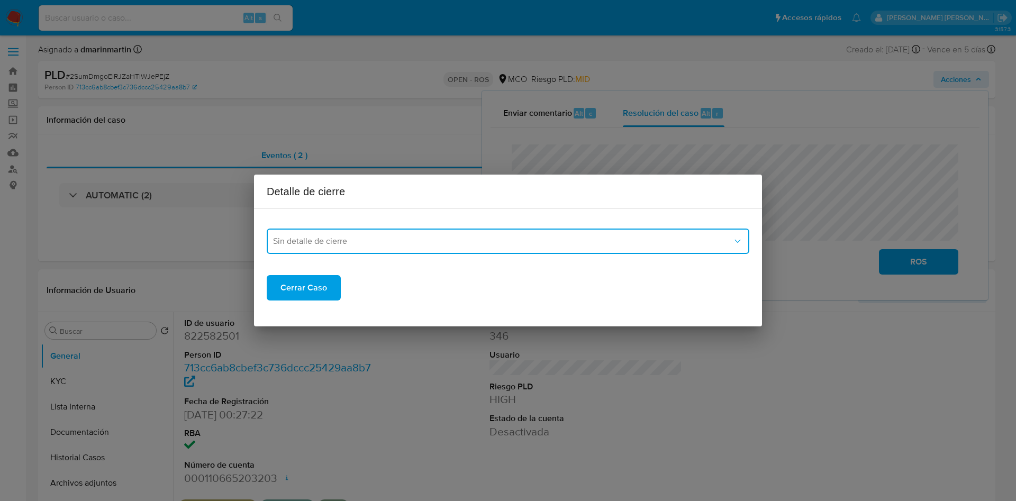
click at [417, 229] on button "Sin detalle de cierre" at bounding box center [508, 241] width 483 height 25
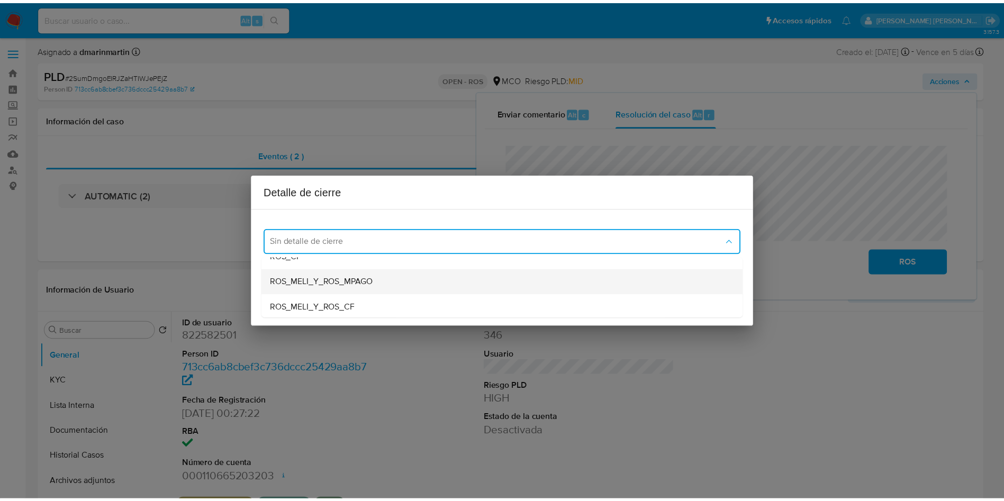
scroll to position [74, 0]
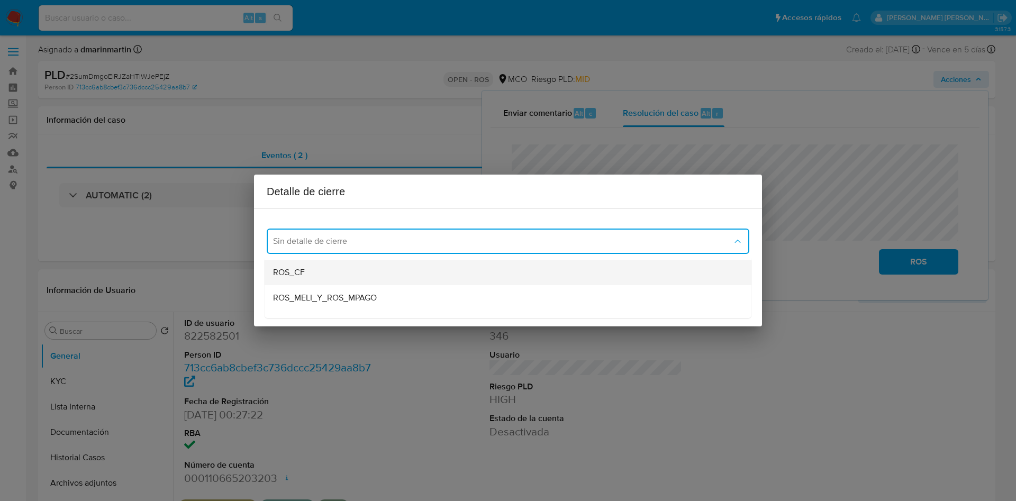
click at [340, 277] on div "ROS_CF" at bounding box center [508, 272] width 470 height 25
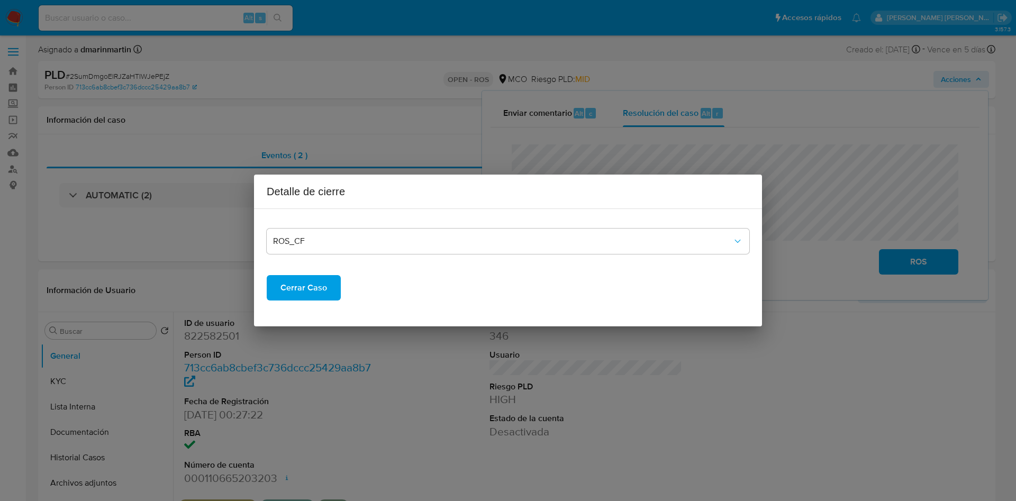
click at [304, 289] on span "Cerrar Caso" at bounding box center [304, 287] width 47 height 23
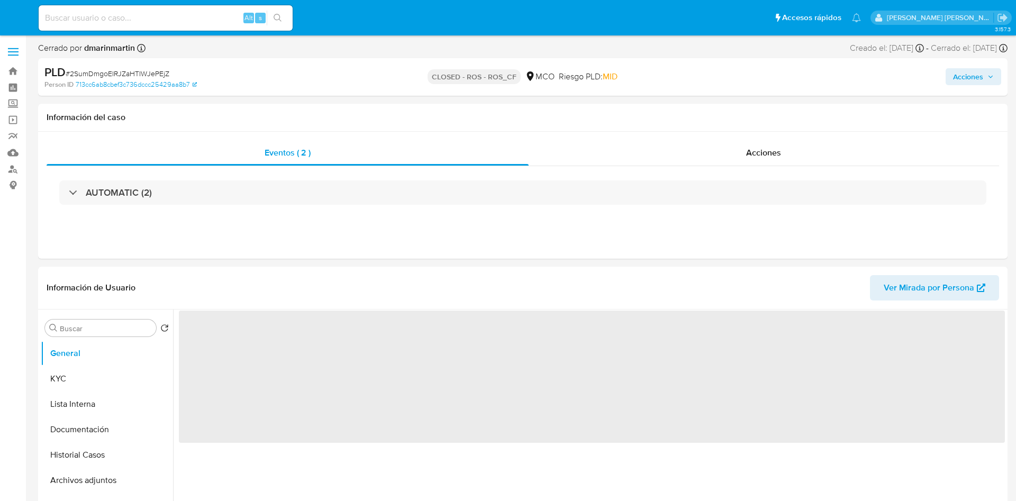
select select "10"
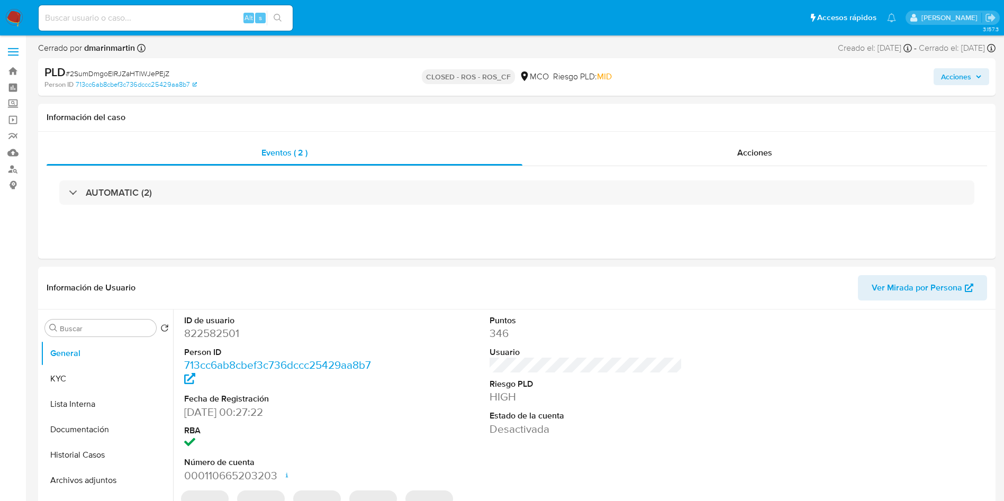
click at [948, 84] on span "Acciones" at bounding box center [956, 76] width 30 height 17
select select "10"
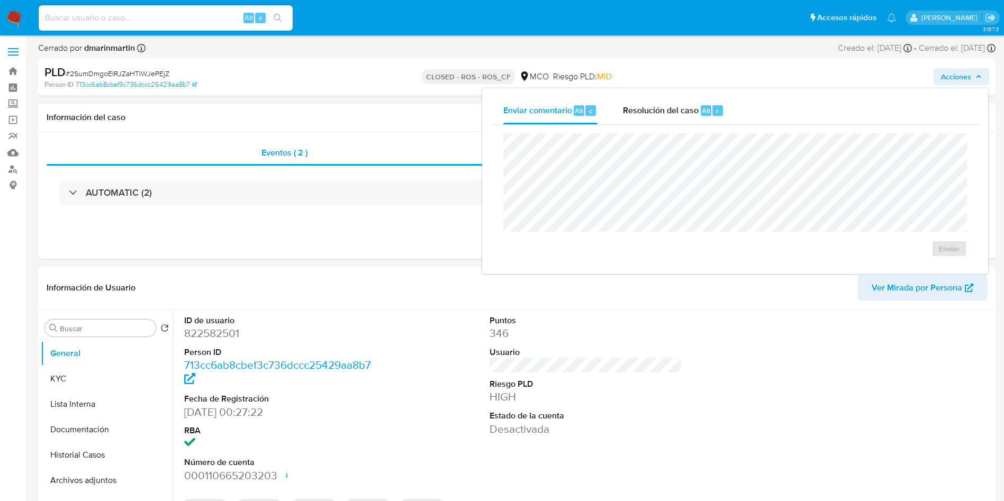
click at [667, 125] on div "Enviar" at bounding box center [735, 195] width 489 height 141
click at [661, 108] on span "Resolución del caso" at bounding box center [661, 110] width 76 height 12
click at [564, 111] on span "Enviar comentario" at bounding box center [537, 110] width 69 height 12
click at [417, 112] on h1 "Información del caso" at bounding box center [517, 117] width 940 height 11
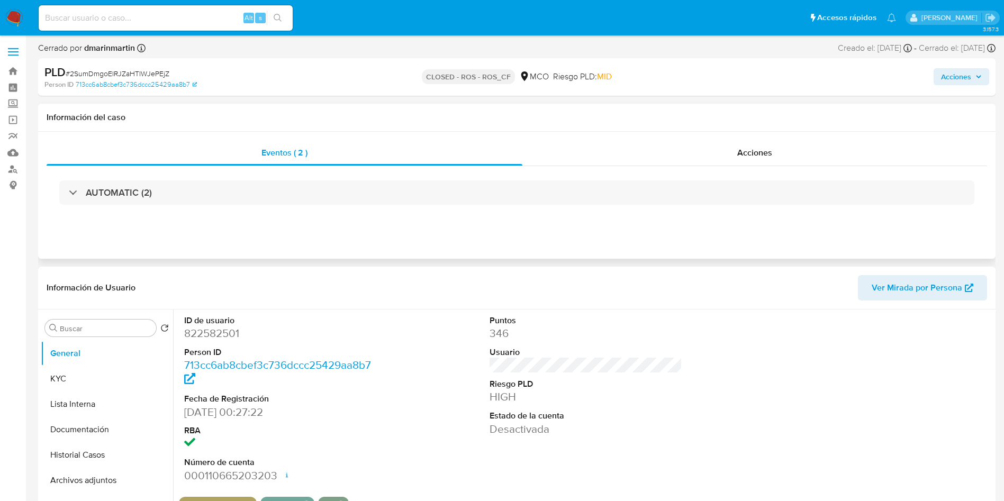
scroll to position [8, 0]
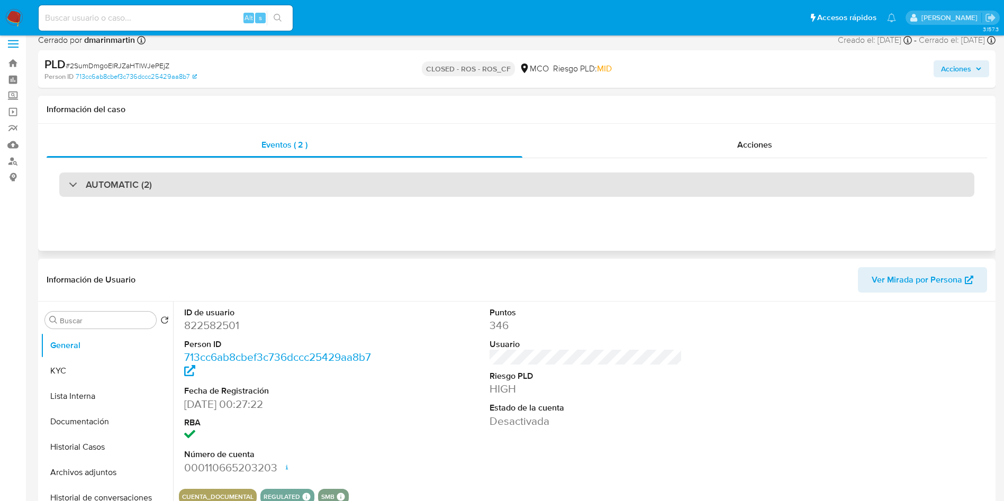
click at [359, 190] on div "AUTOMATIC (2)" at bounding box center [516, 185] width 915 height 24
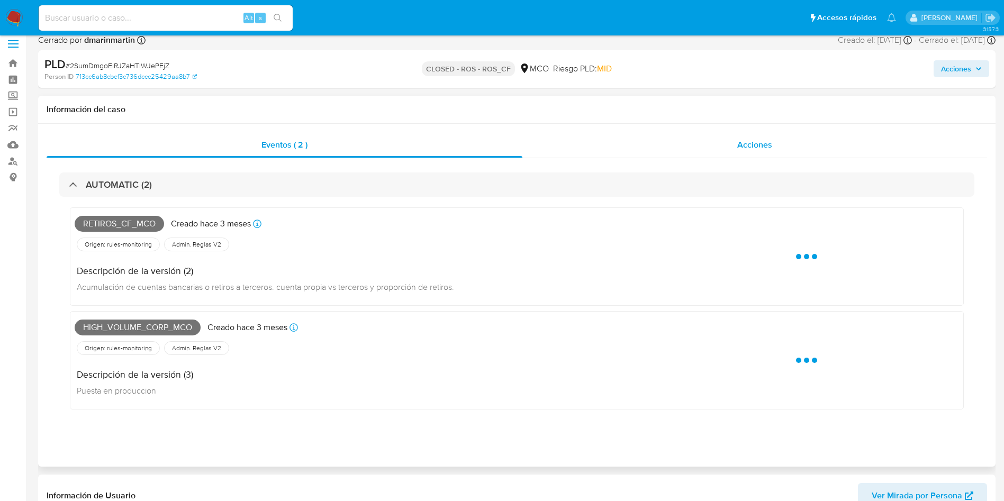
click at [696, 139] on div "Acciones" at bounding box center [754, 144] width 465 height 25
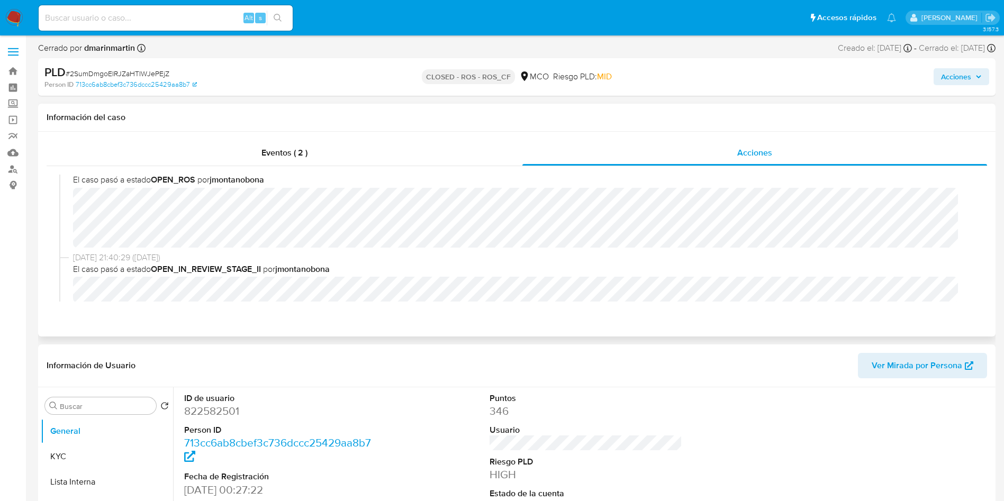
scroll to position [259, 0]
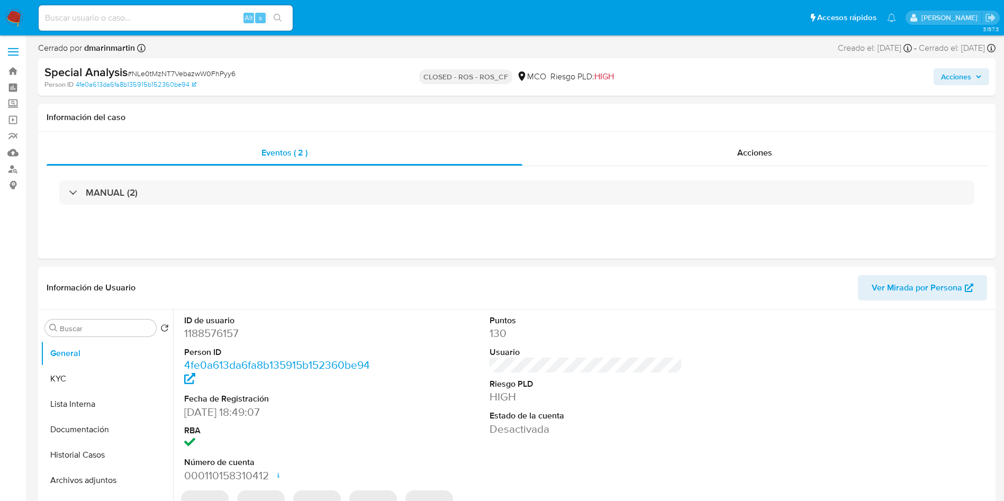
select select "10"
click at [780, 150] on div "Acciones" at bounding box center [754, 152] width 465 height 25
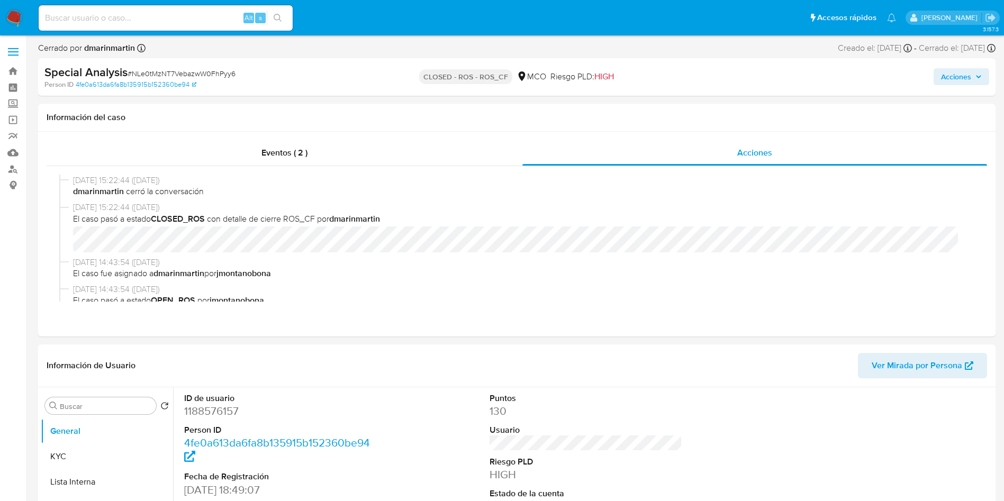
click at [949, 83] on span "Acciones" at bounding box center [956, 76] width 30 height 17
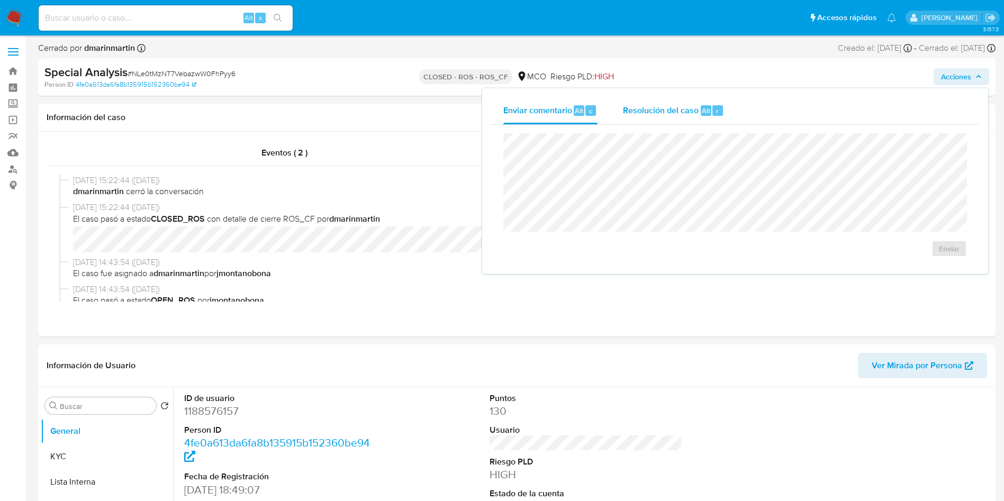
click at [701, 111] on div "Alt" at bounding box center [706, 110] width 11 height 11
